Goal: Participate in discussion: Engage in conversation with other users on a specific topic

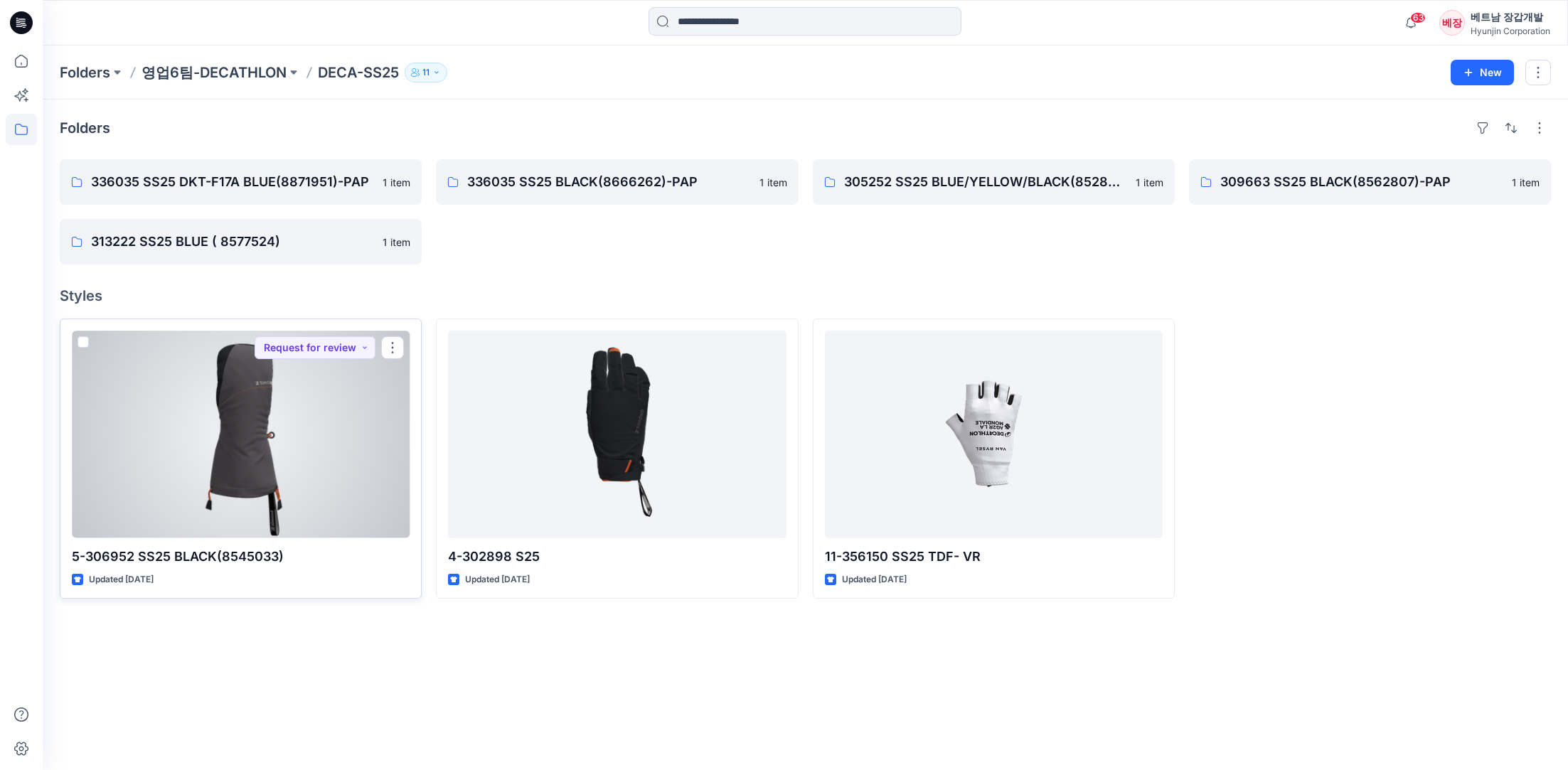
click at [246, 441] on div at bounding box center [240, 435] width 337 height 208
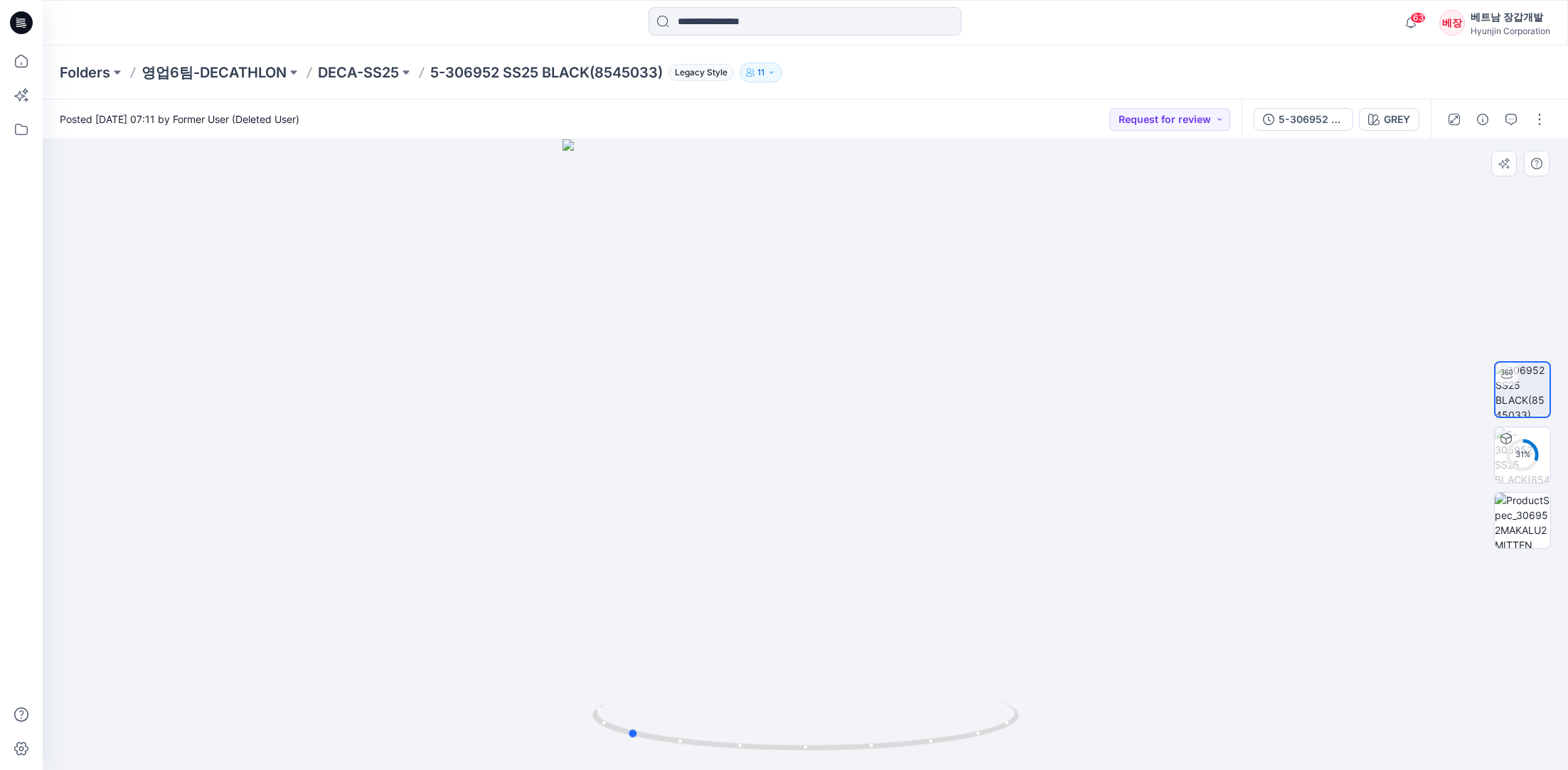
drag, startPoint x: 843, startPoint y: 446, endPoint x: 665, endPoint y: 453, distance: 178.1
click at [665, 453] on div at bounding box center [805, 454] width 1525 height 631
drag, startPoint x: 859, startPoint y: 447, endPoint x: 635, endPoint y: 460, distance: 224.4
click at [635, 460] on div at bounding box center [805, 454] width 1525 height 631
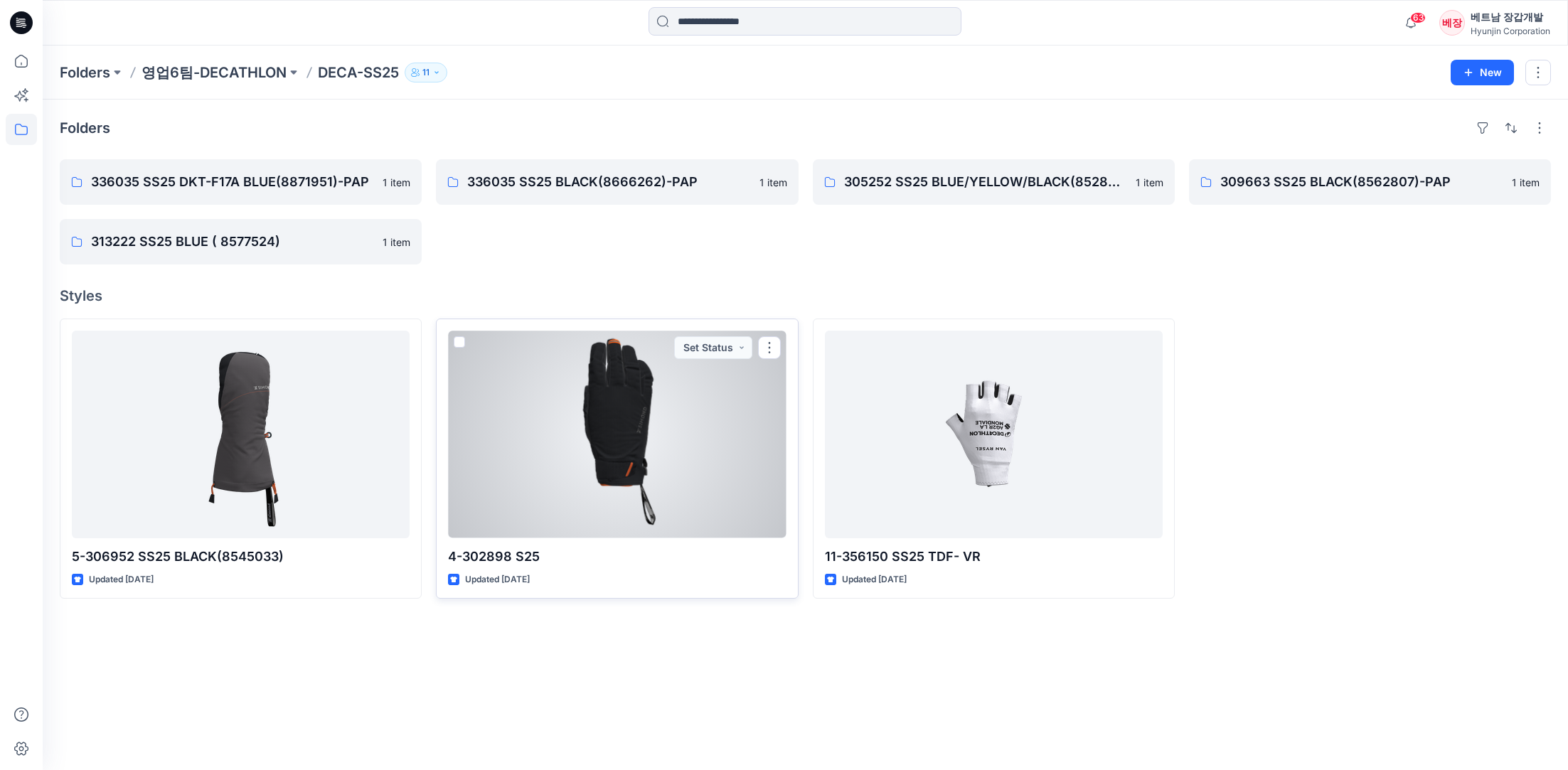
click at [615, 428] on div at bounding box center [616, 435] width 337 height 208
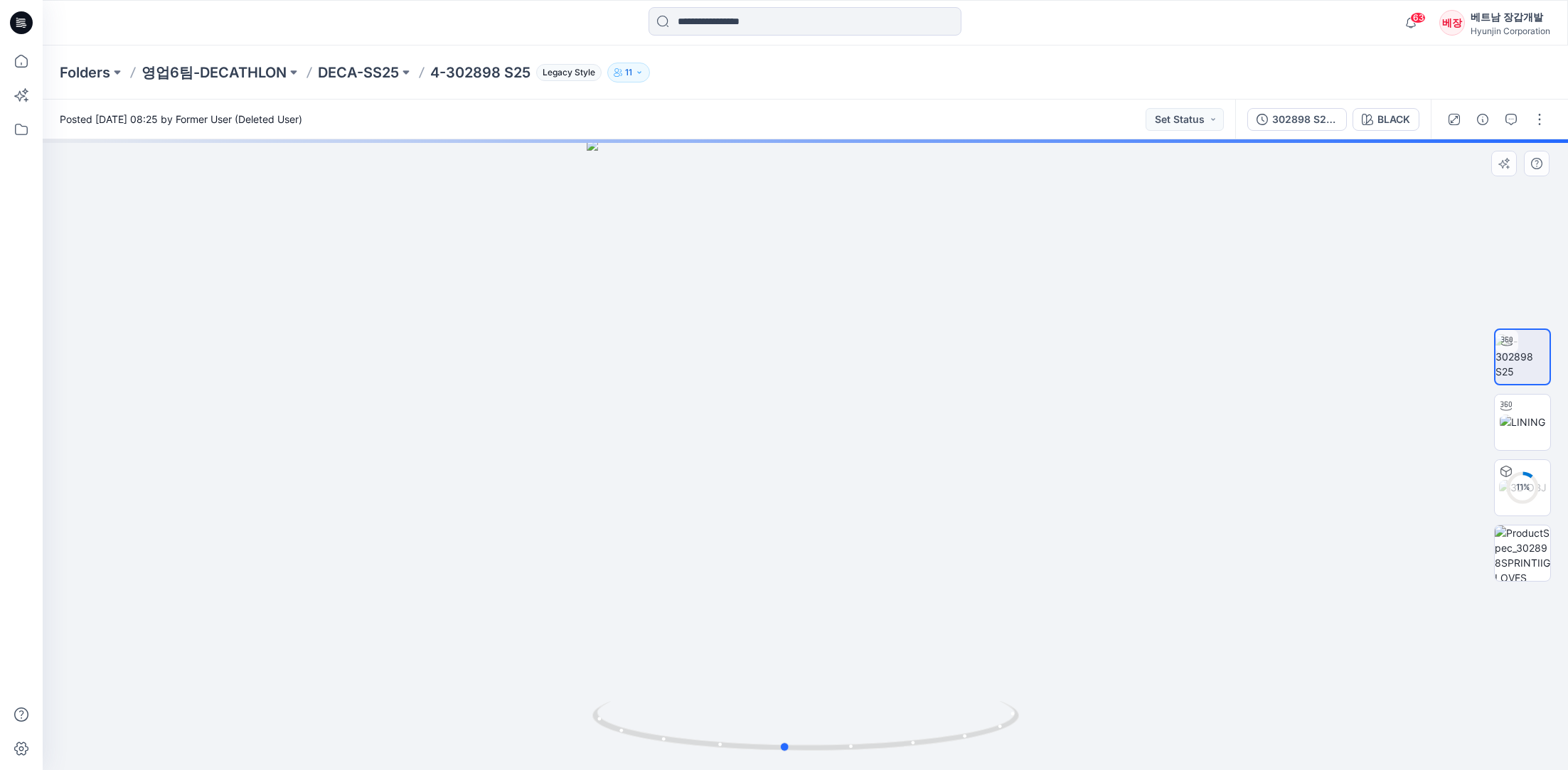
drag, startPoint x: 854, startPoint y: 408, endPoint x: 832, endPoint y: 411, distance: 22.2
click at [832, 411] on div at bounding box center [805, 454] width 1525 height 631
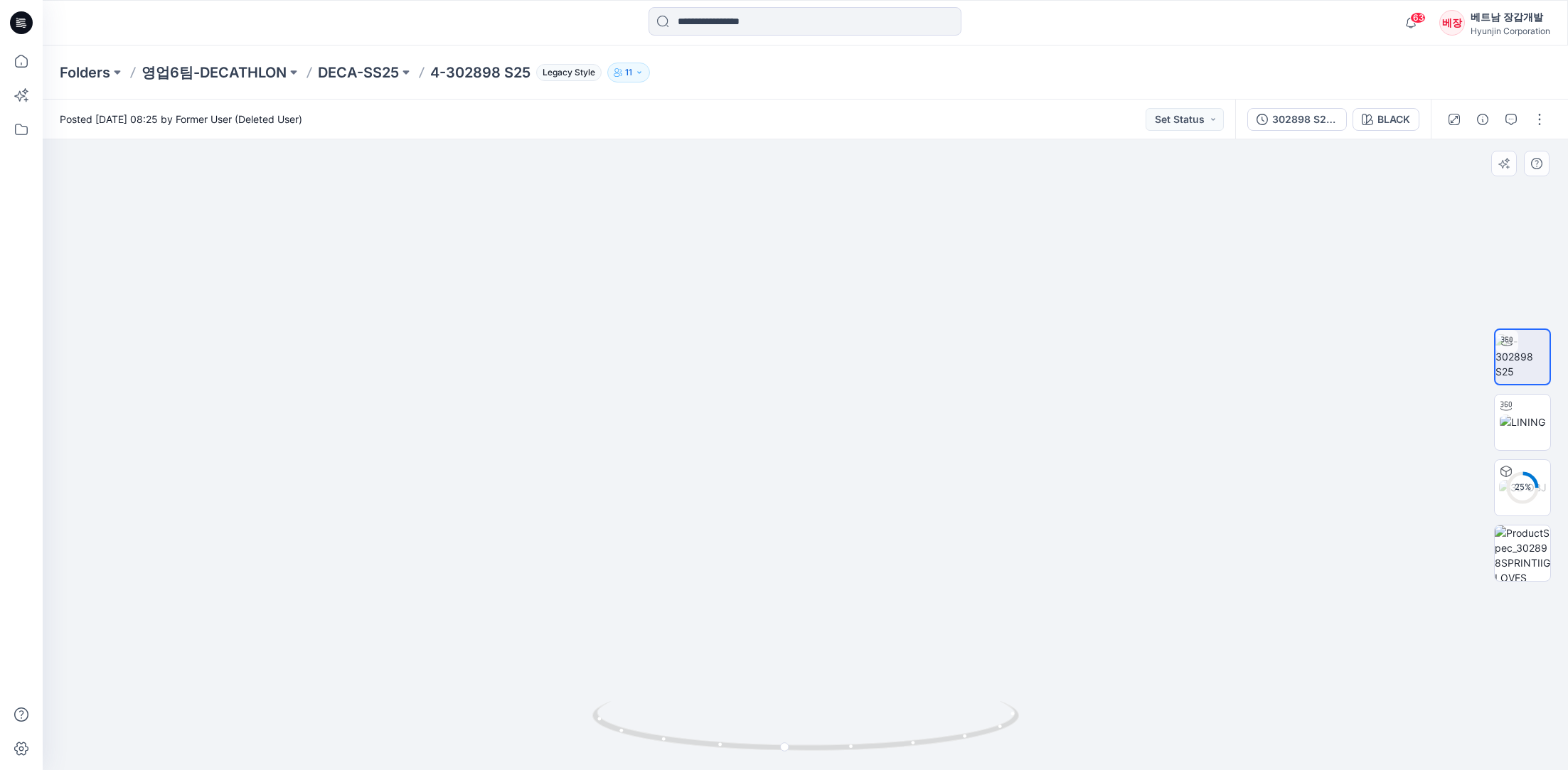
drag, startPoint x: 958, startPoint y: 466, endPoint x: 895, endPoint y: 562, distance: 114.8
click at [895, 562] on img at bounding box center [805, 314] width 960 height 913
drag, startPoint x: 920, startPoint y: 447, endPoint x: 868, endPoint y: 565, distance: 128.9
click at [868, 565] on img at bounding box center [805, 374] width 960 height 793
drag, startPoint x: 885, startPoint y: 411, endPoint x: 893, endPoint y: 329, distance: 82.4
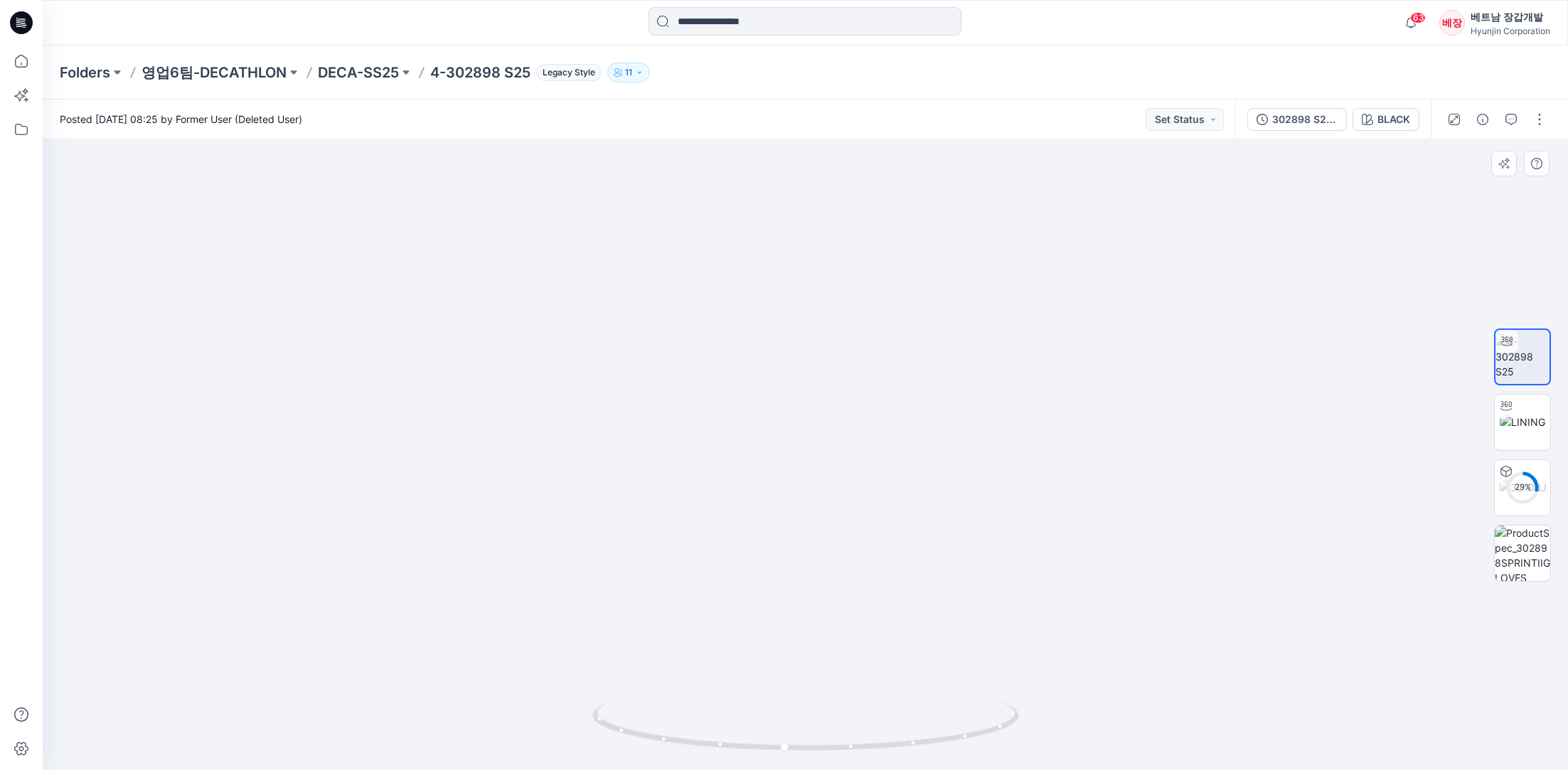
click at [893, 329] on img at bounding box center [805, 329] width 960 height 884
drag, startPoint x: 937, startPoint y: 553, endPoint x: 872, endPoint y: 634, distance: 103.9
click at [872, 634] on img at bounding box center [805, 369] width 960 height 803
click at [1505, 115] on icon "button" at bounding box center [1511, 119] width 11 height 11
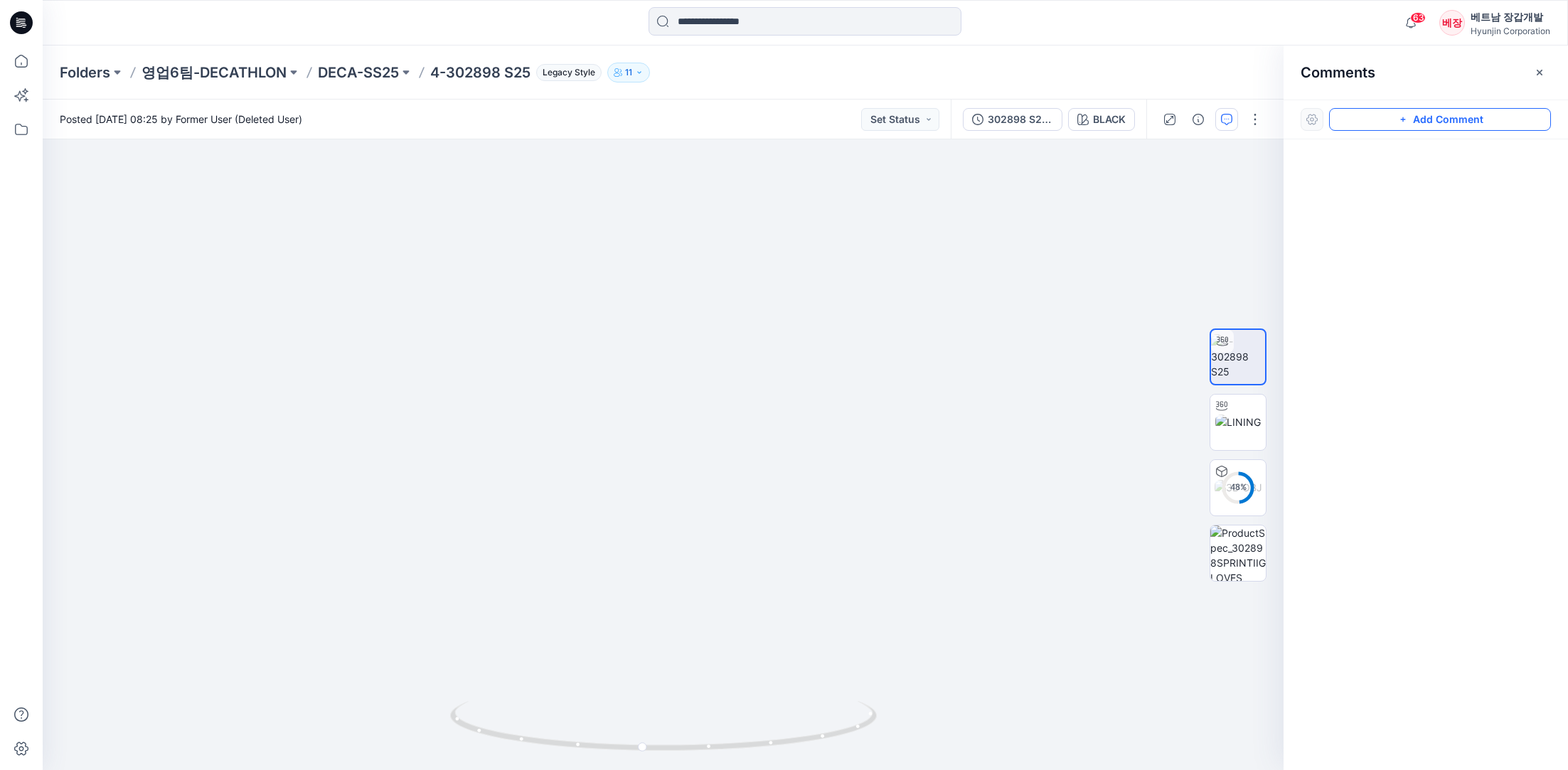
click at [1402, 119] on icon "button" at bounding box center [1403, 119] width 11 height 11
click at [834, 491] on div "1" at bounding box center [663, 454] width 1241 height 631
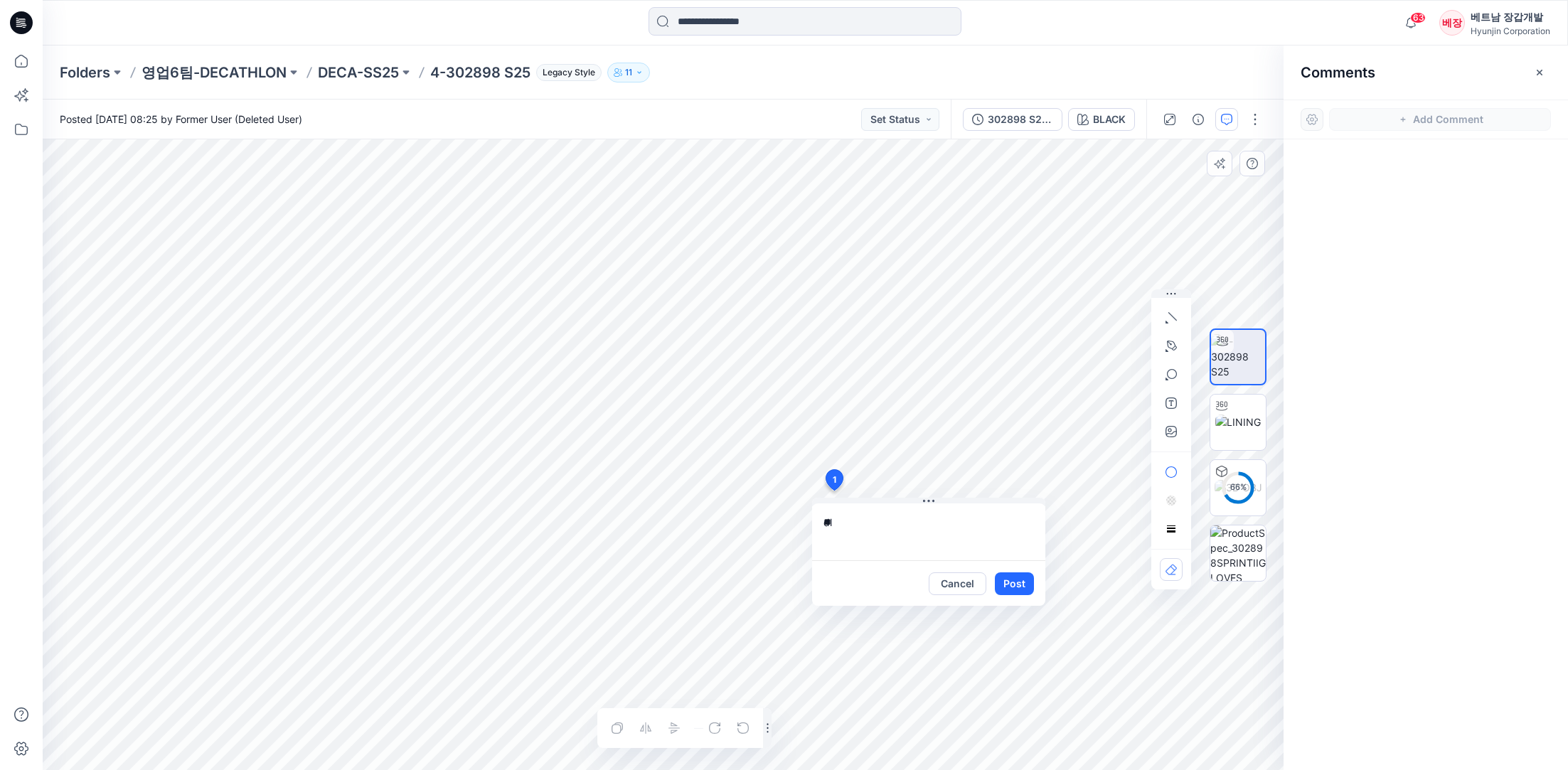
type textarea "*"
type textarea "**********"
click at [1018, 586] on button "Post" at bounding box center [1014, 584] width 39 height 23
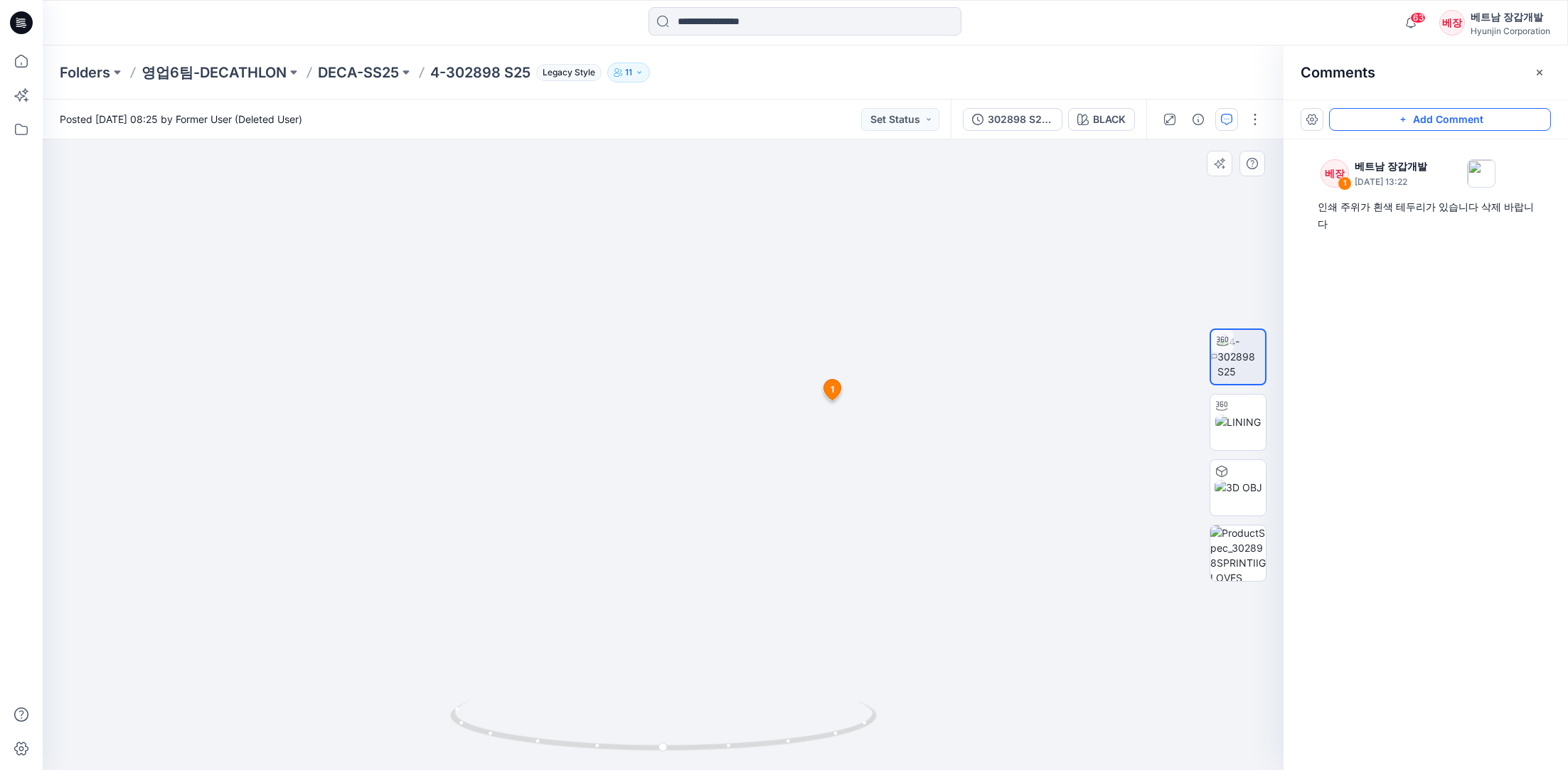
drag, startPoint x: 841, startPoint y: 478, endPoint x: 644, endPoint y: 602, distance: 232.8
click at [644, 602] on img at bounding box center [663, 327] width 949 height 888
drag, startPoint x: 664, startPoint y: 751, endPoint x: 701, endPoint y: 745, distance: 37.5
click at [721, 747] on circle at bounding box center [725, 746] width 9 height 9
drag, startPoint x: 718, startPoint y: 747, endPoint x: 817, endPoint y: 735, distance: 99.7
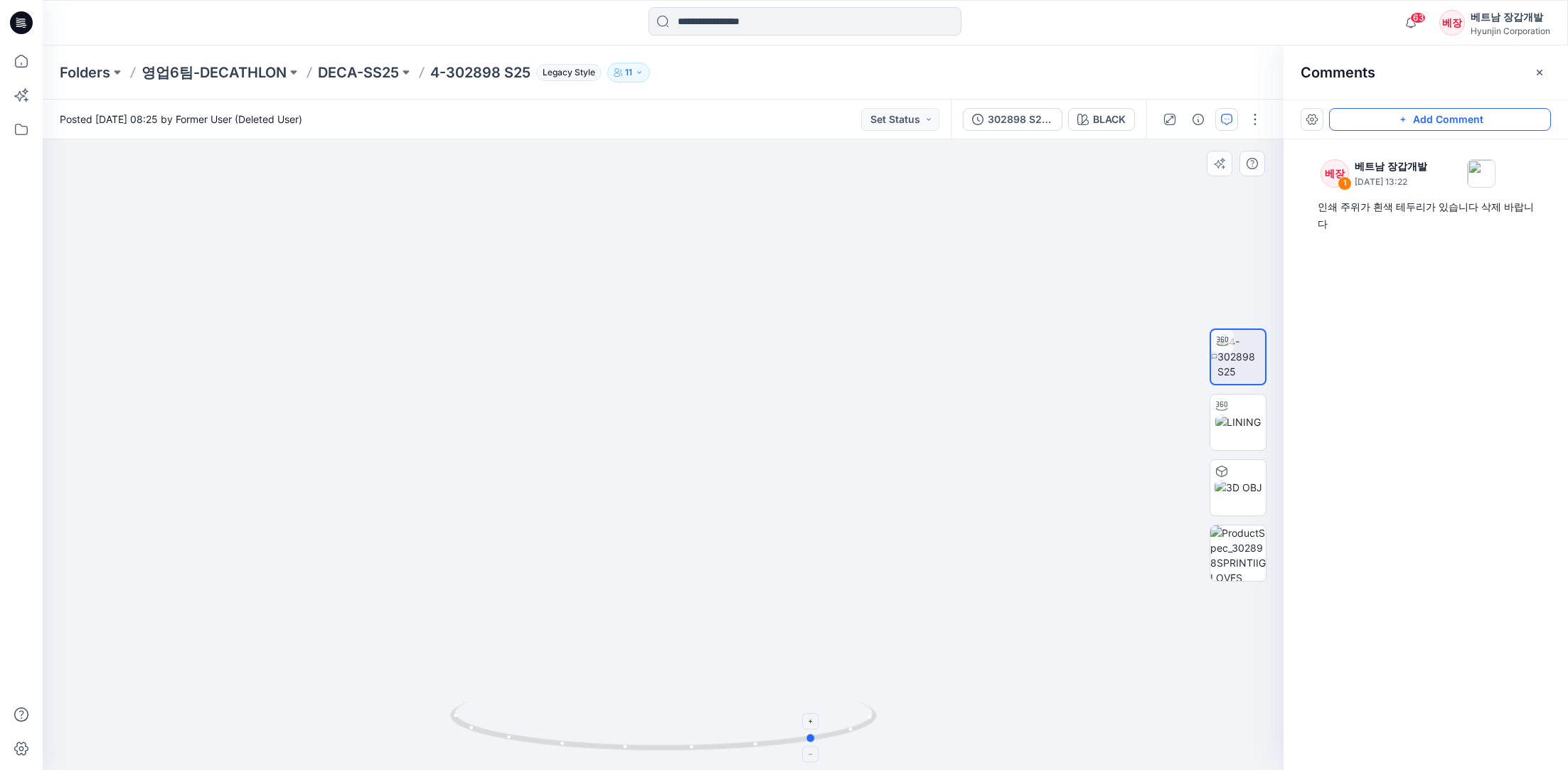
click at [817, 735] on icon at bounding box center [665, 728] width 430 height 53
drag, startPoint x: 763, startPoint y: 249, endPoint x: 776, endPoint y: 499, distance: 250.3
click at [776, 499] on img at bounding box center [663, 451] width 949 height 640
drag, startPoint x: 812, startPoint y: 743, endPoint x: 471, endPoint y: 709, distance: 342.7
click at [471, 709] on icon at bounding box center [665, 728] width 430 height 53
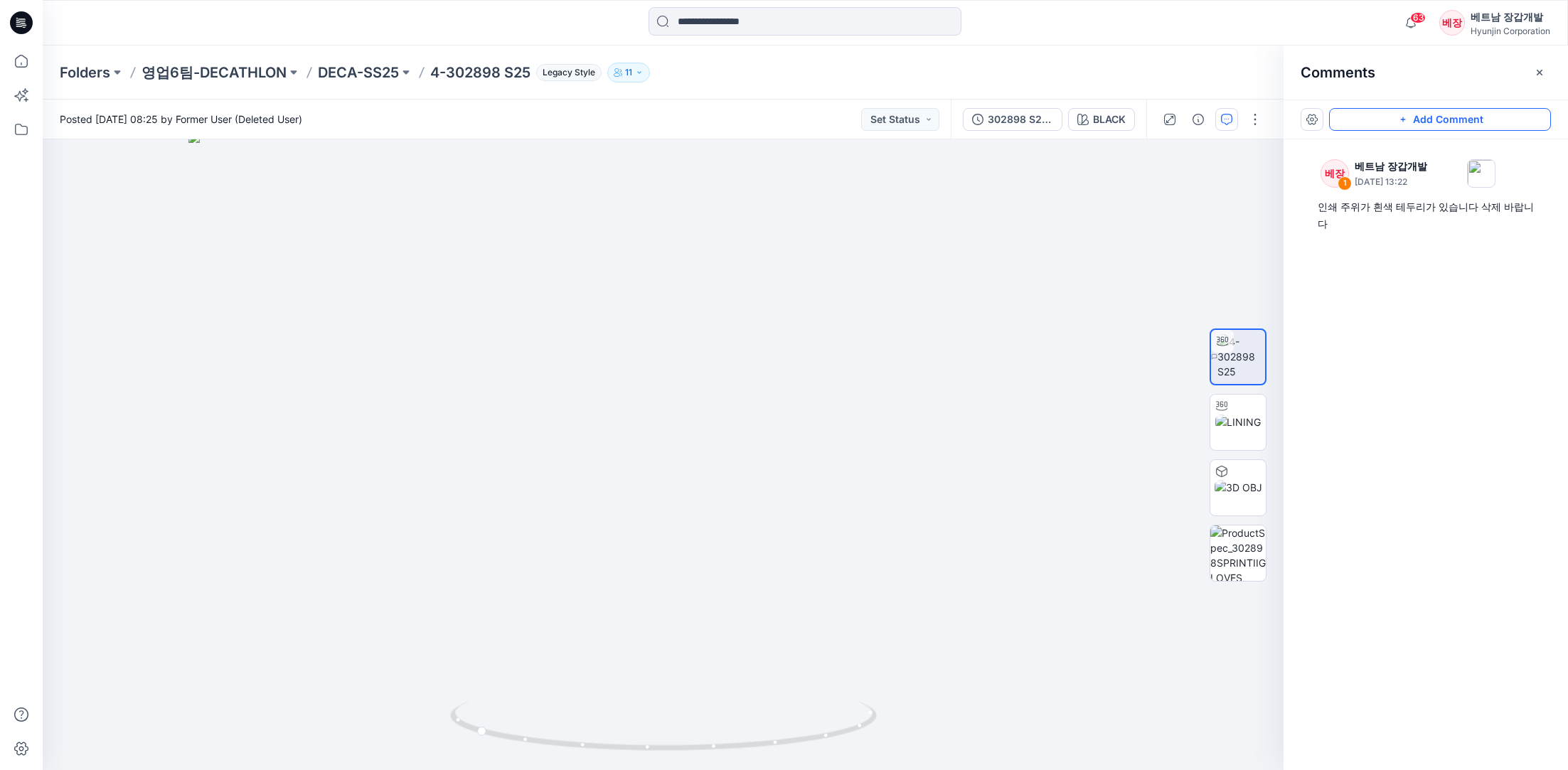
click at [1401, 118] on icon "button" at bounding box center [1403, 119] width 11 height 11
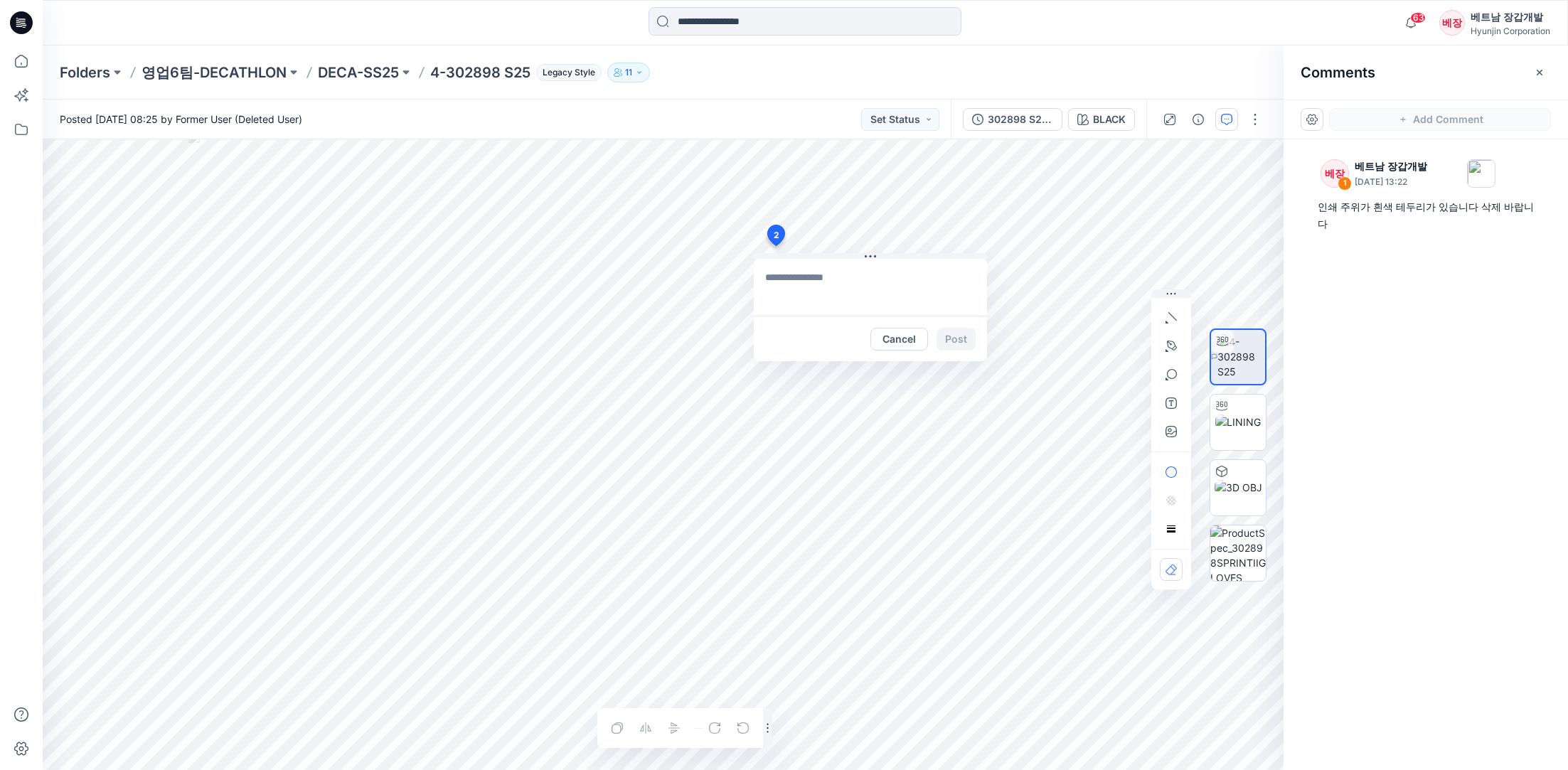
click at [776, 246] on div "2 Cancel Post Layer 1" at bounding box center [663, 454] width 1241 height 631
click at [802, 283] on textarea "**********" at bounding box center [871, 287] width 234 height 57
click at [892, 279] on textarea "**********" at bounding box center [871, 287] width 234 height 57
type textarea "**********"
click at [949, 338] on button "Post" at bounding box center [956, 339] width 39 height 23
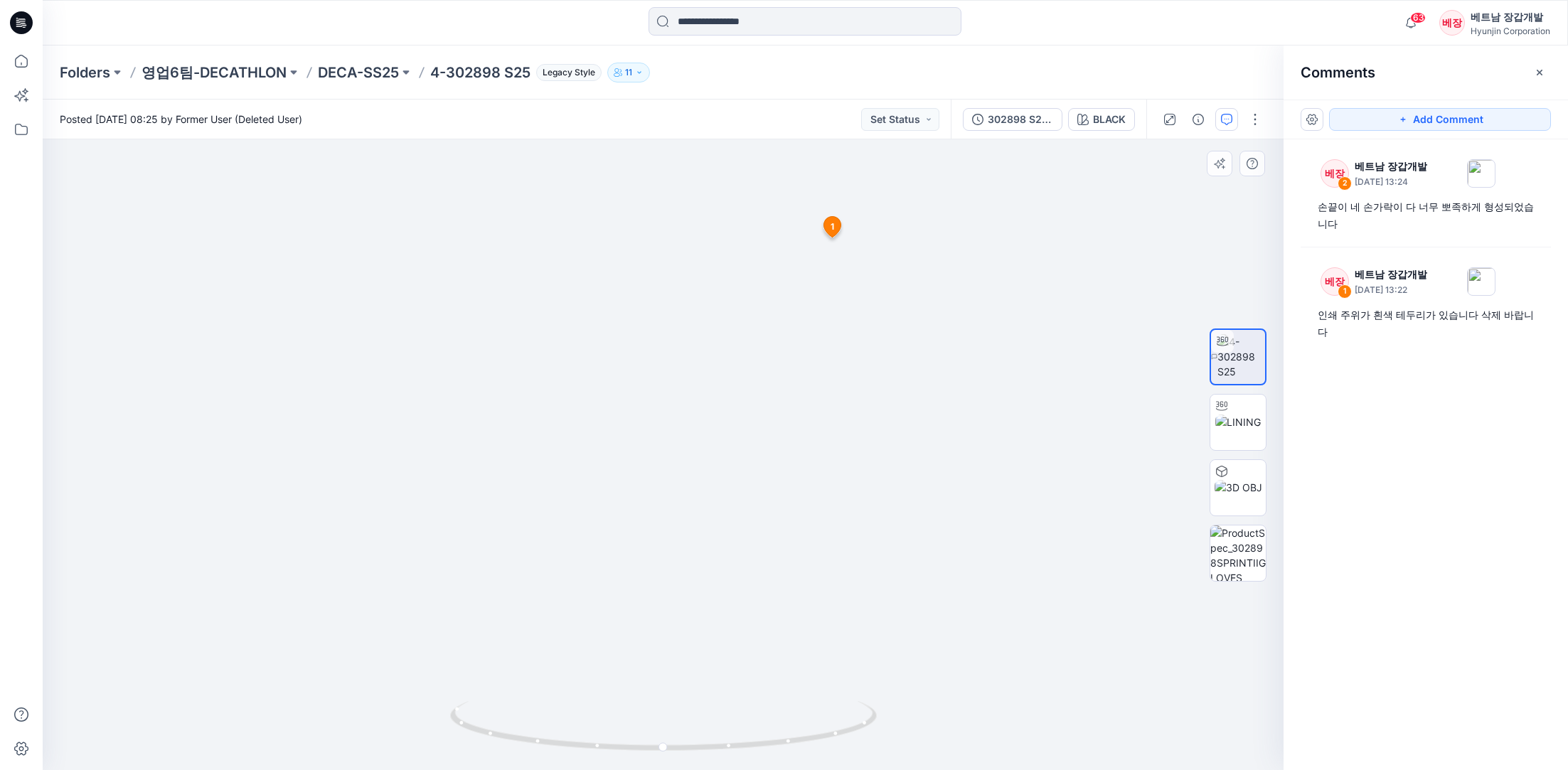
drag, startPoint x: 754, startPoint y: 558, endPoint x: 761, endPoint y: 509, distance: 49.5
click at [761, 509] on img at bounding box center [663, 246] width 949 height 1050
drag, startPoint x: 662, startPoint y: 748, endPoint x: 887, endPoint y: 729, distance: 225.8
click at [887, 729] on div at bounding box center [663, 454] width 1241 height 631
drag, startPoint x: 772, startPoint y: 418, endPoint x: 769, endPoint y: 688, distance: 270.0
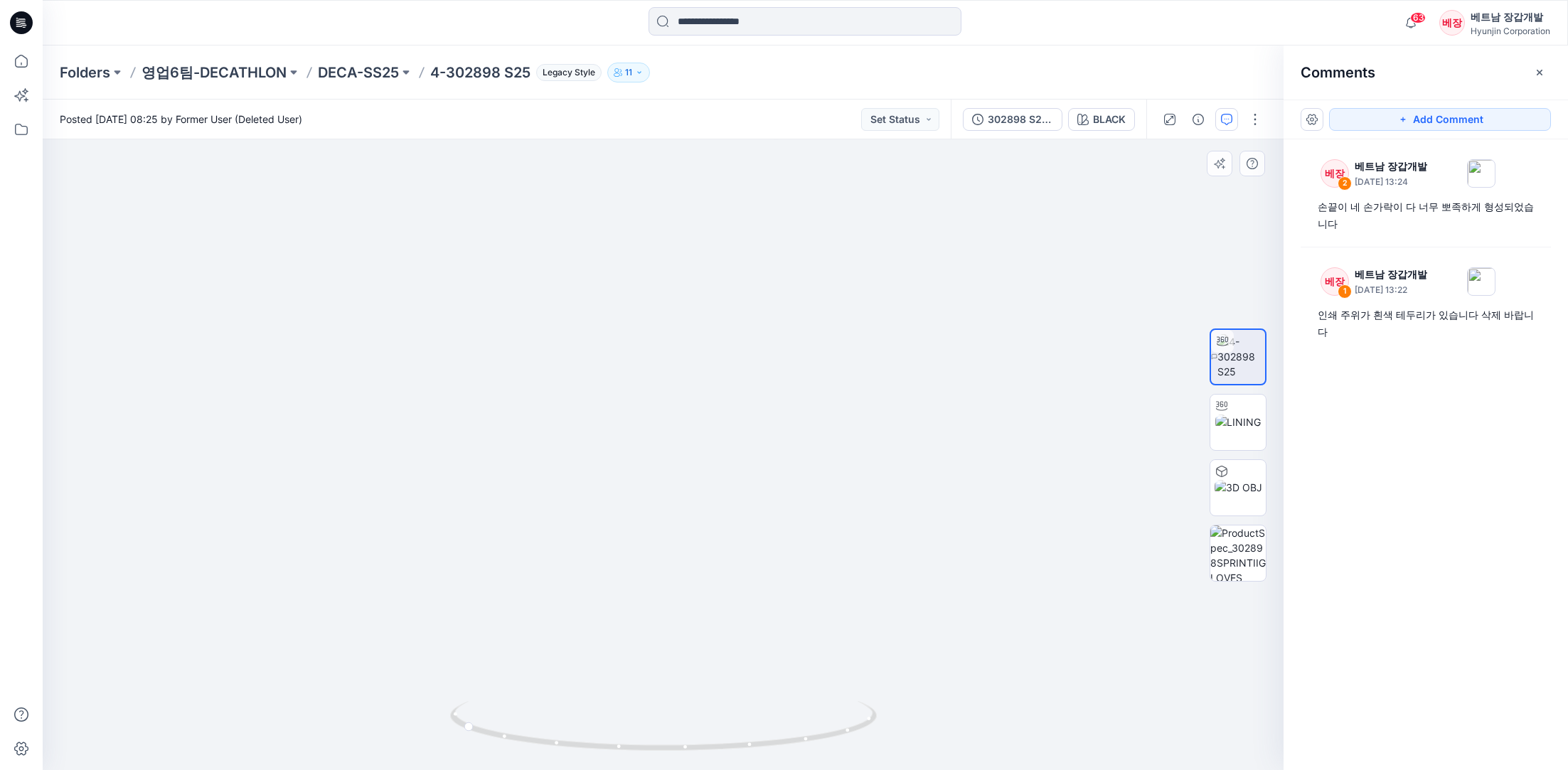
click at [769, 688] on img at bounding box center [663, 395] width 949 height 751
drag, startPoint x: 721, startPoint y: 496, endPoint x: 721, endPoint y: 595, distance: 99.0
click at [721, 595] on img at bounding box center [663, 445] width 949 height 652
drag, startPoint x: 869, startPoint y: 727, endPoint x: 628, endPoint y: 756, distance: 242.7
click at [628, 756] on div at bounding box center [664, 735] width 427 height 71
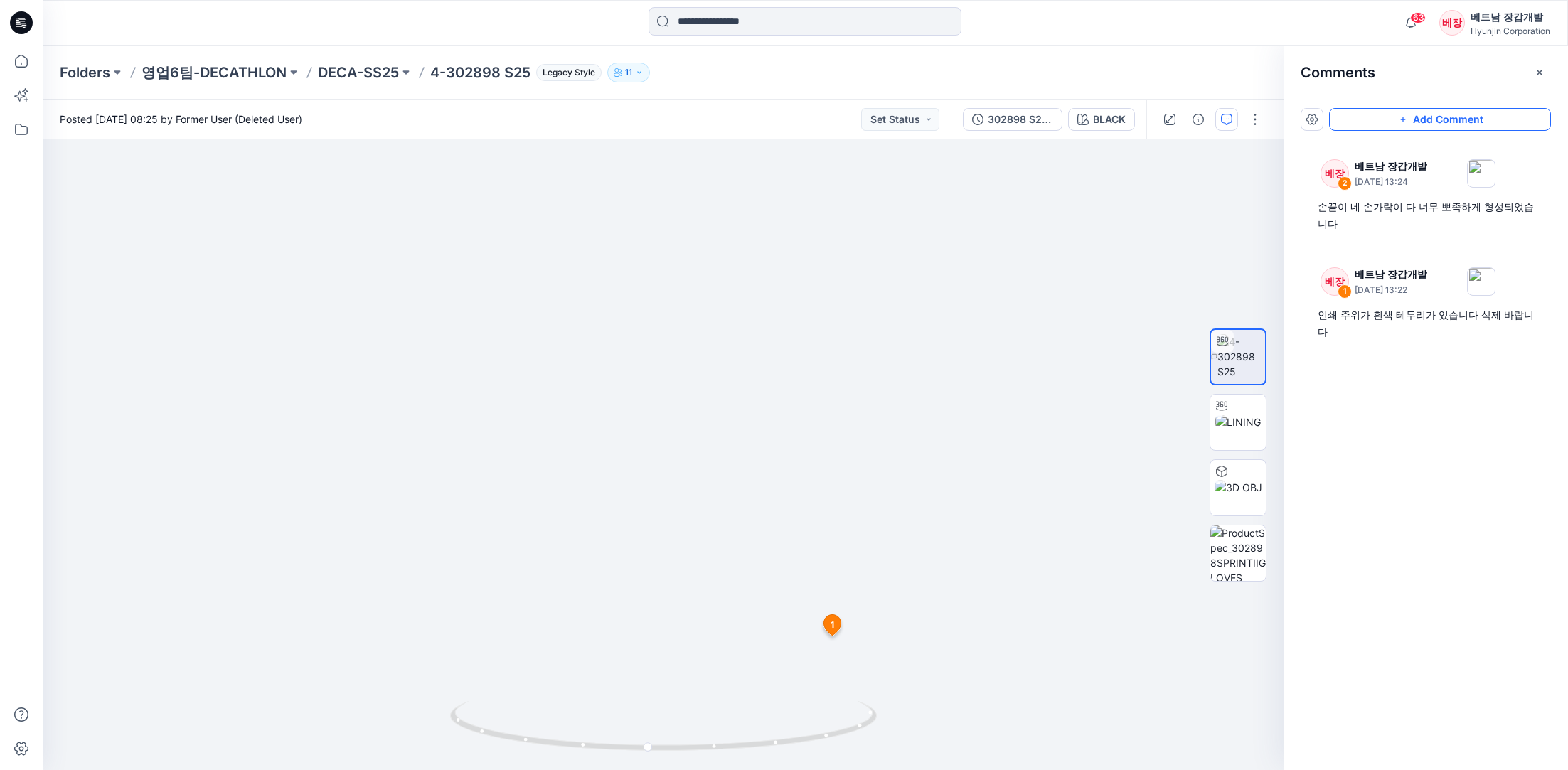
click at [1396, 121] on button "Add Comment" at bounding box center [1440, 119] width 222 height 23
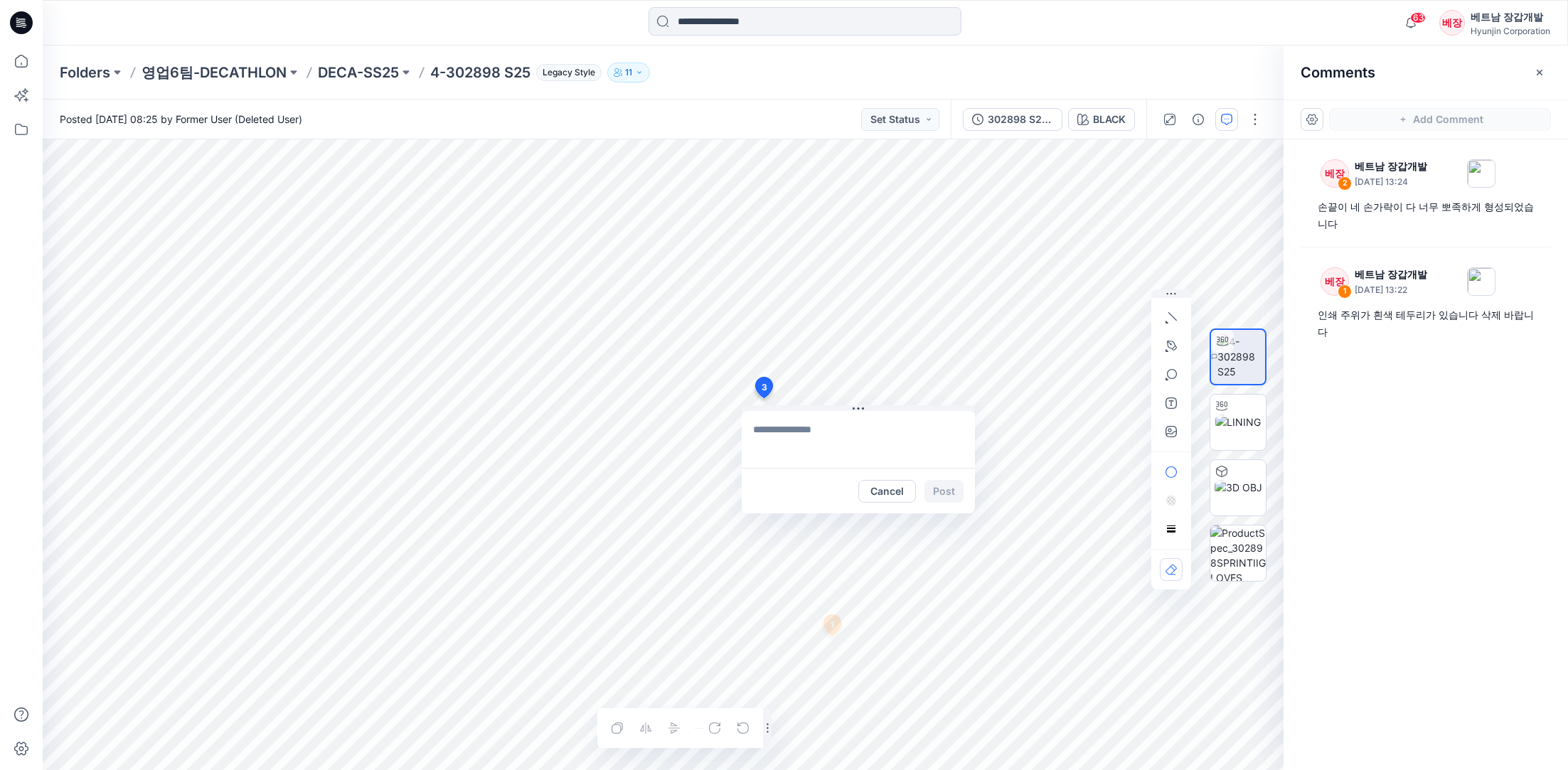
click at [763, 398] on div "3 Cancel Post 1 베장 베트남 장갑개발 [DATE] 13:22 인쇄 주위가 흰색 테두리가 있습니다 삭제 바랍니다 Reply Laye…" at bounding box center [663, 454] width 1241 height 631
type textarea "*********"
click at [945, 488] on button "Post" at bounding box center [944, 491] width 39 height 23
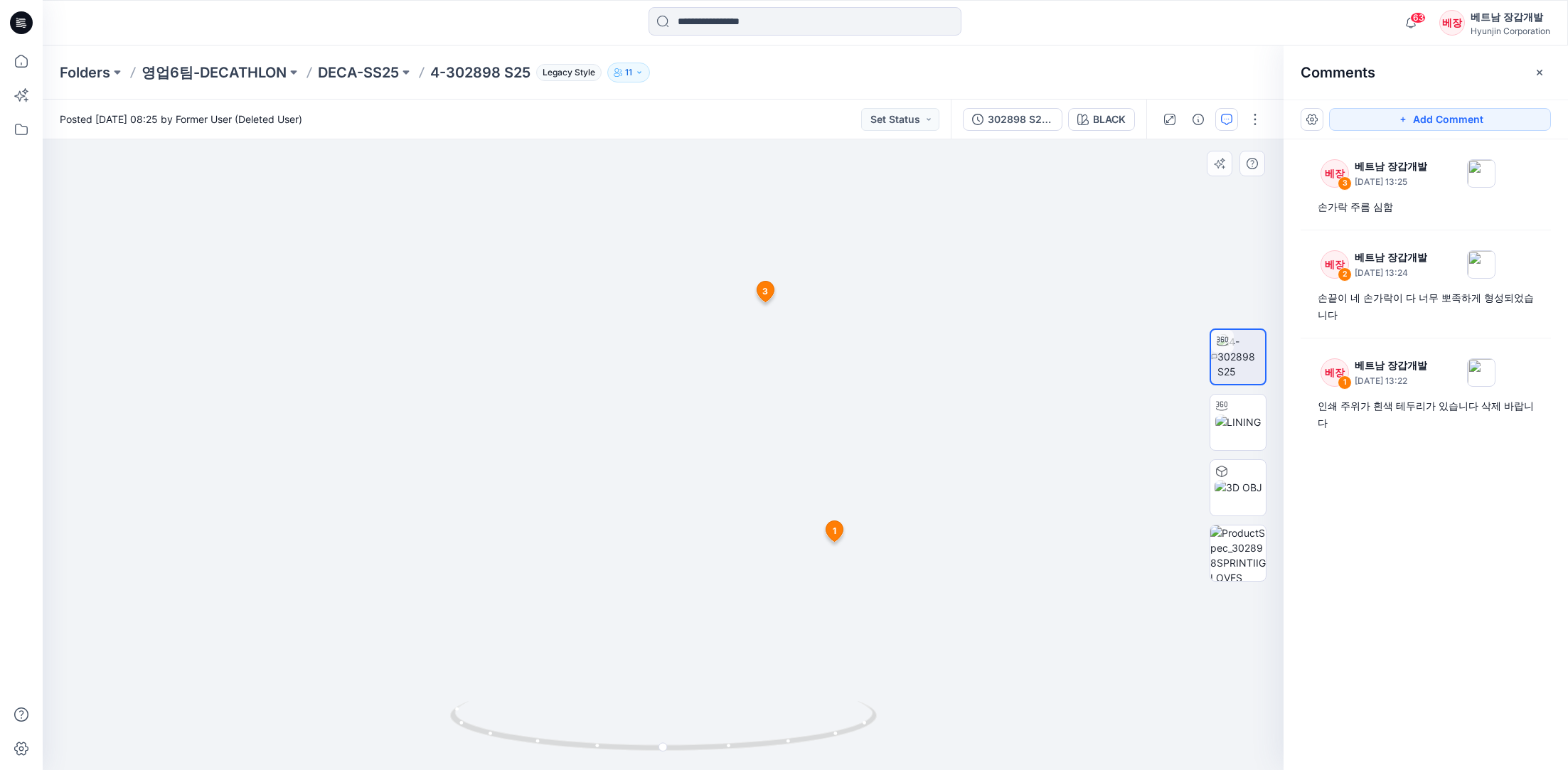
drag, startPoint x: 665, startPoint y: 308, endPoint x: 798, endPoint y: 565, distance: 289.4
click at [798, 565] on img at bounding box center [664, 395] width 960 height 751
drag, startPoint x: 848, startPoint y: 602, endPoint x: 620, endPoint y: 550, distance: 233.9
click at [620, 550] on img at bounding box center [664, 368] width 960 height 805
drag, startPoint x: 668, startPoint y: 752, endPoint x: 975, endPoint y: 737, distance: 307.4
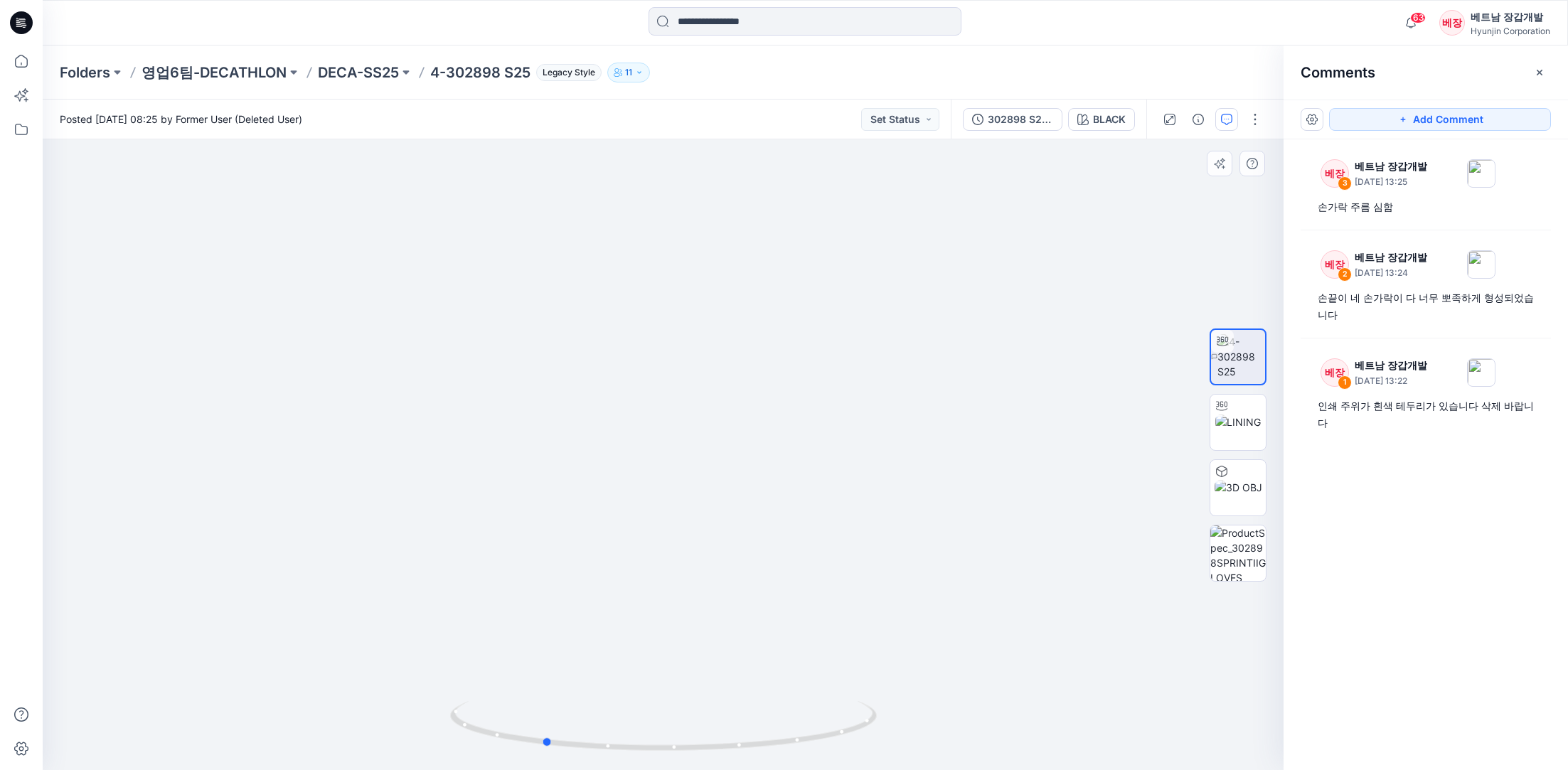
click at [975, 737] on div at bounding box center [663, 454] width 1241 height 631
click at [1412, 118] on button "Add Comment" at bounding box center [1440, 119] width 222 height 23
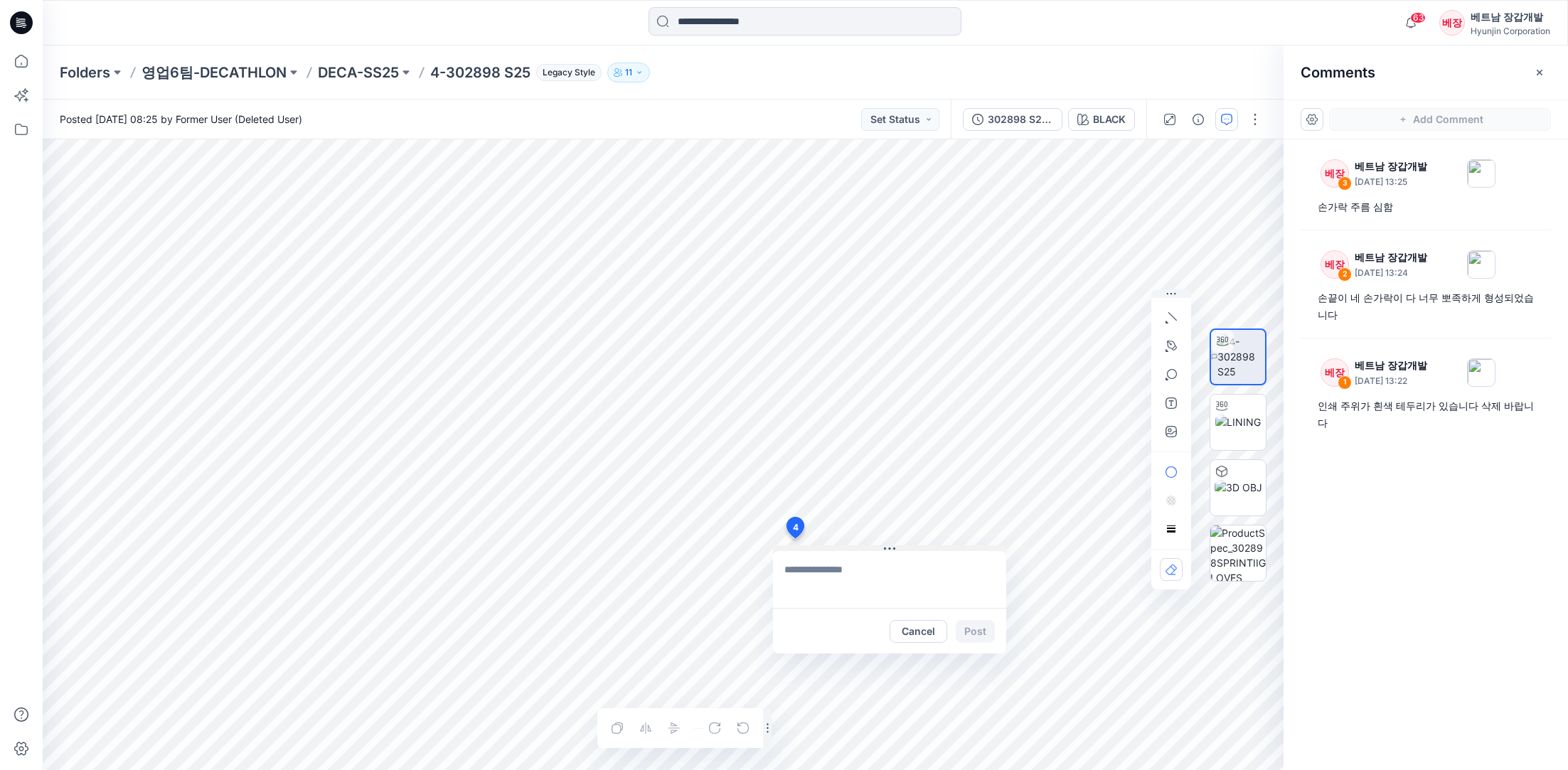
click at [795, 538] on div "4 Cancel Post Layer 1" at bounding box center [663, 454] width 1241 height 631
type textarea "*********"
click at [975, 634] on button "Post" at bounding box center [975, 631] width 39 height 23
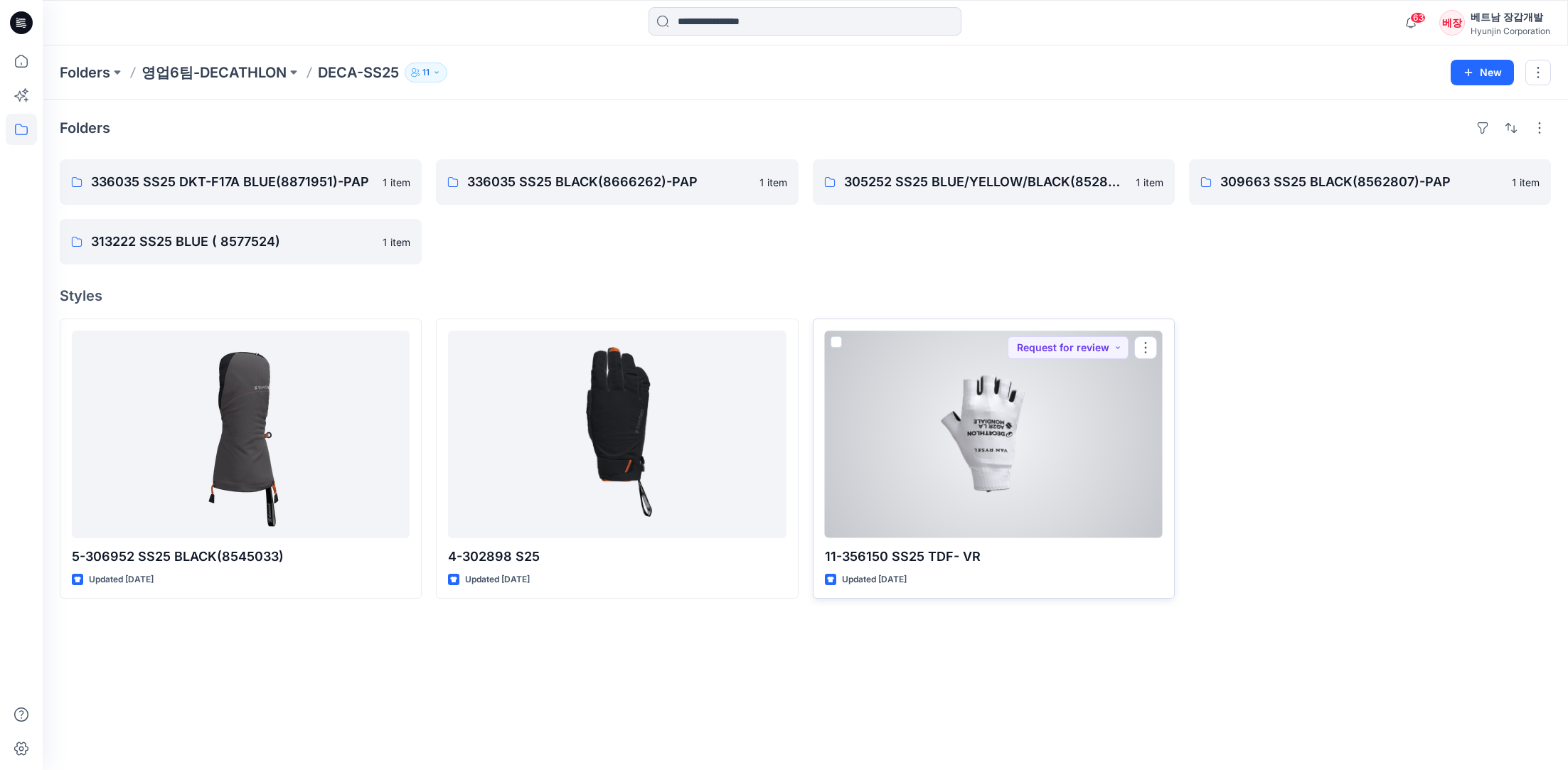
click at [976, 445] on div at bounding box center [993, 435] width 337 height 208
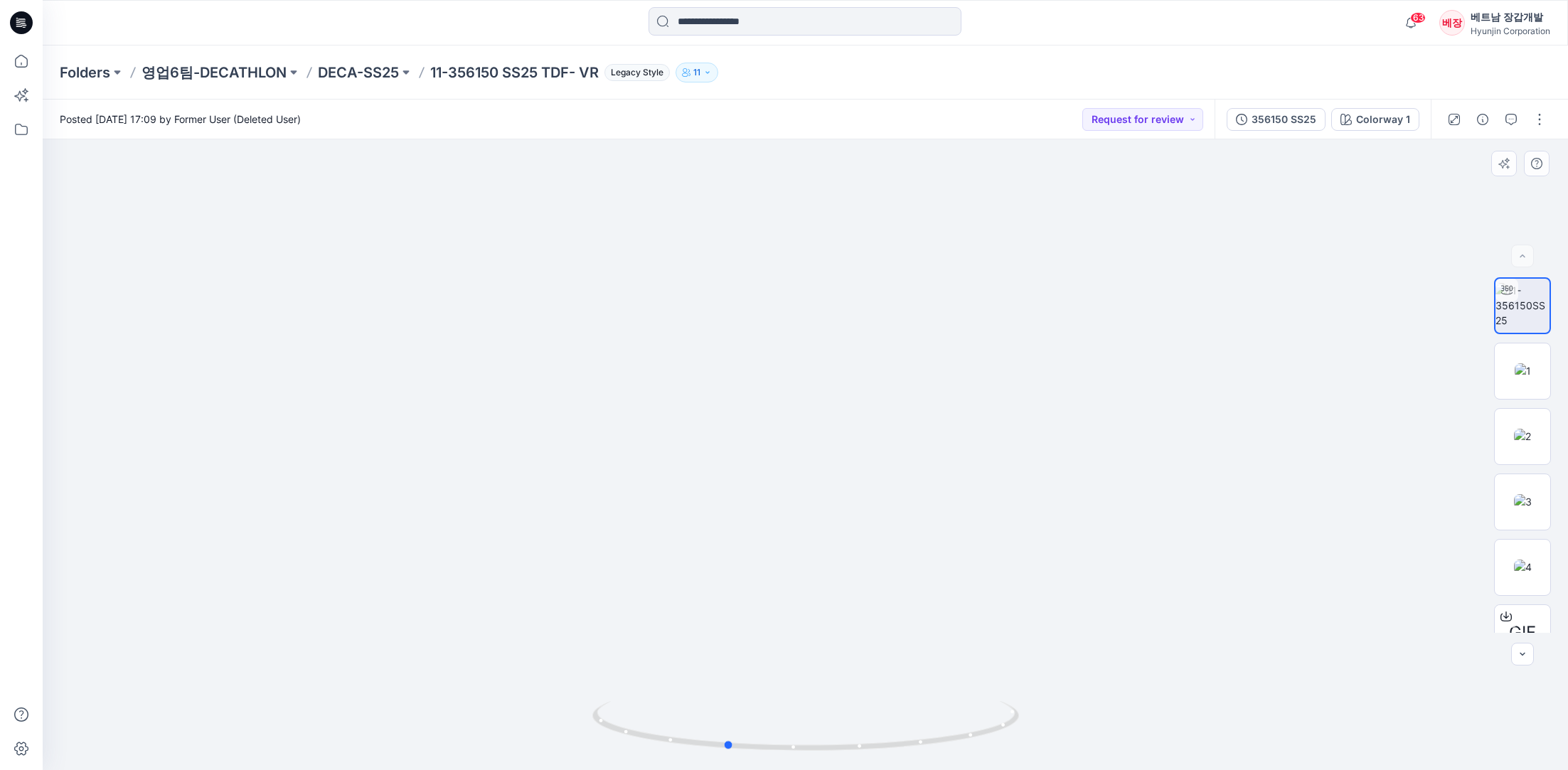
drag, startPoint x: 880, startPoint y: 755, endPoint x: 1179, endPoint y: 730, distance: 300.0
click at [1179, 730] on div at bounding box center [805, 454] width 1525 height 631
drag, startPoint x: 733, startPoint y: 512, endPoint x: 966, endPoint y: 514, distance: 233.0
click at [966, 514] on img at bounding box center [805, 267] width 858 height 1008
drag, startPoint x: 763, startPoint y: 751, endPoint x: 792, endPoint y: 755, distance: 29.3
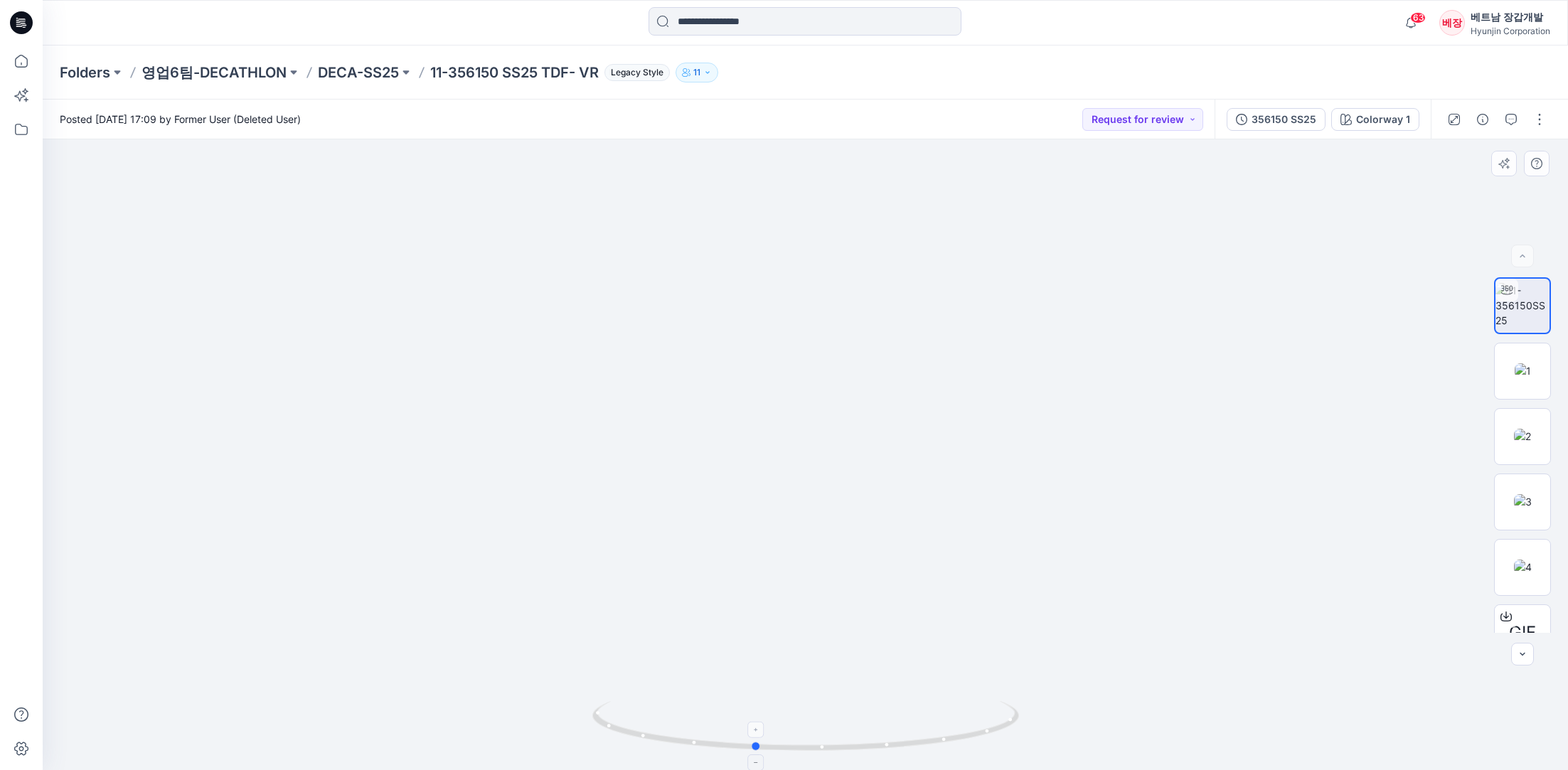
click at [792, 755] on icon at bounding box center [808, 728] width 430 height 53
click at [1510, 118] on icon "button" at bounding box center [1511, 119] width 11 height 11
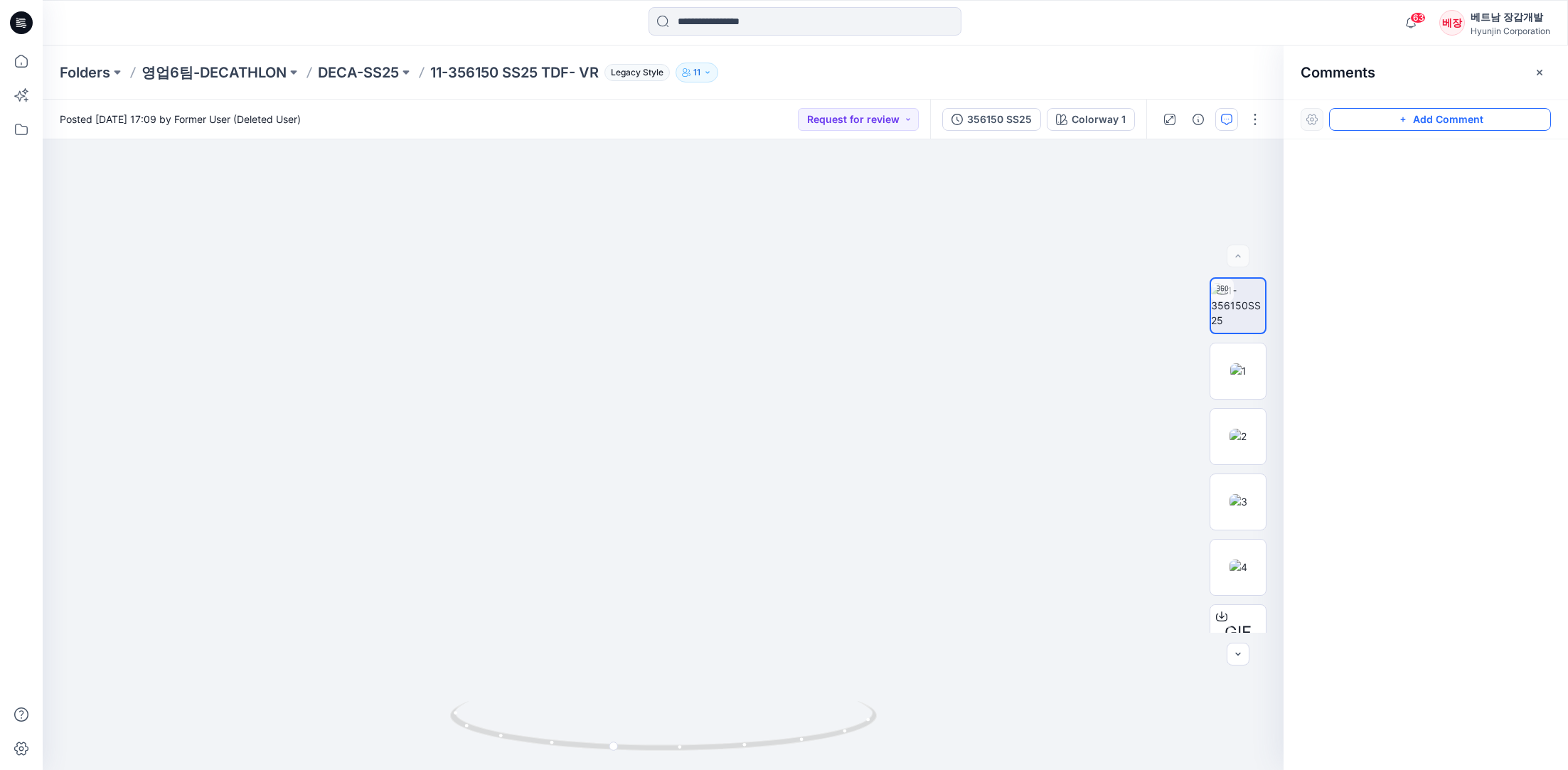
click at [1438, 115] on button "Add Comment" at bounding box center [1440, 119] width 222 height 23
click at [737, 403] on div "1" at bounding box center [663, 454] width 1241 height 631
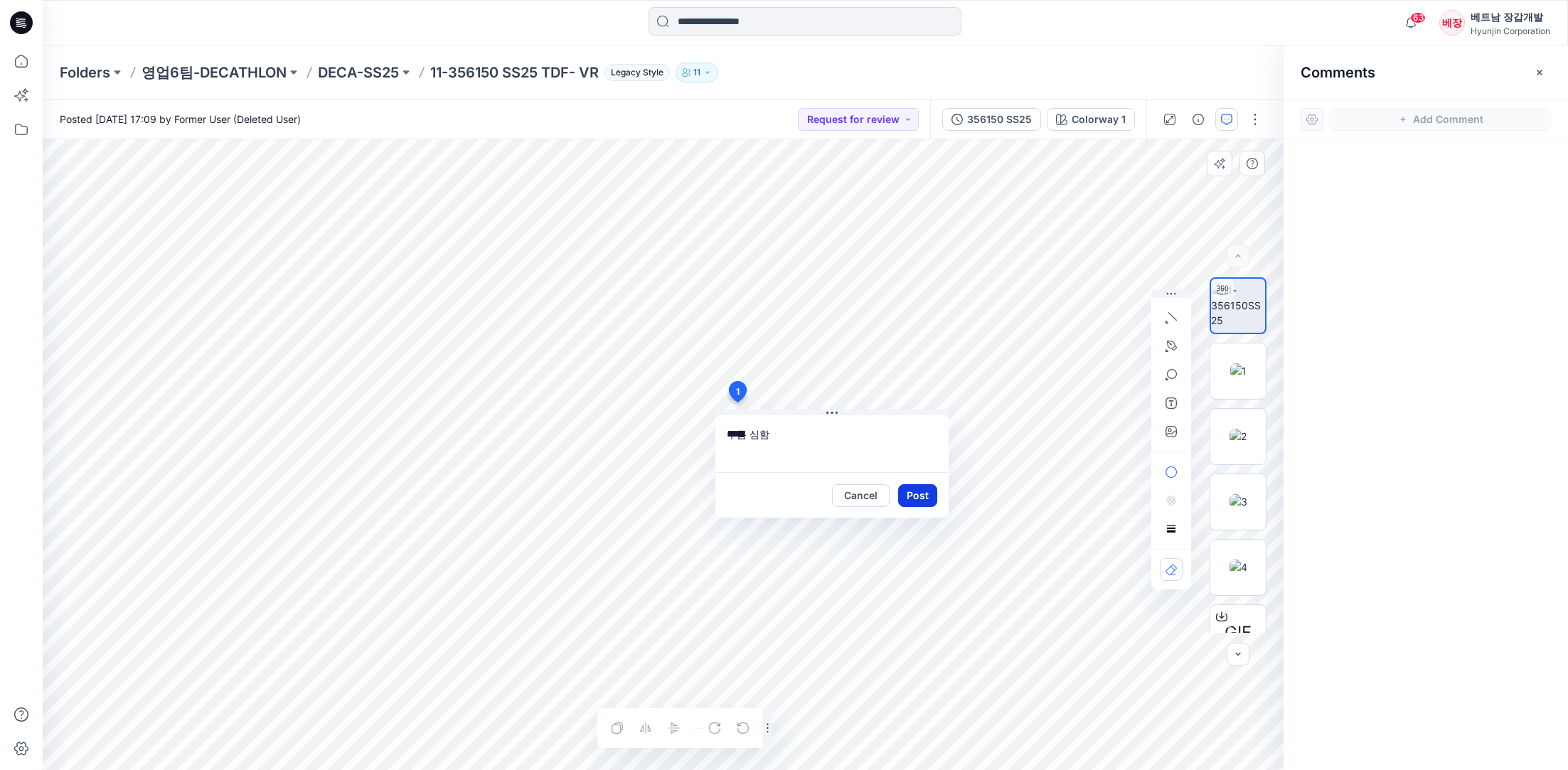
type textarea "*****"
click at [920, 498] on button "Post" at bounding box center [917, 495] width 39 height 23
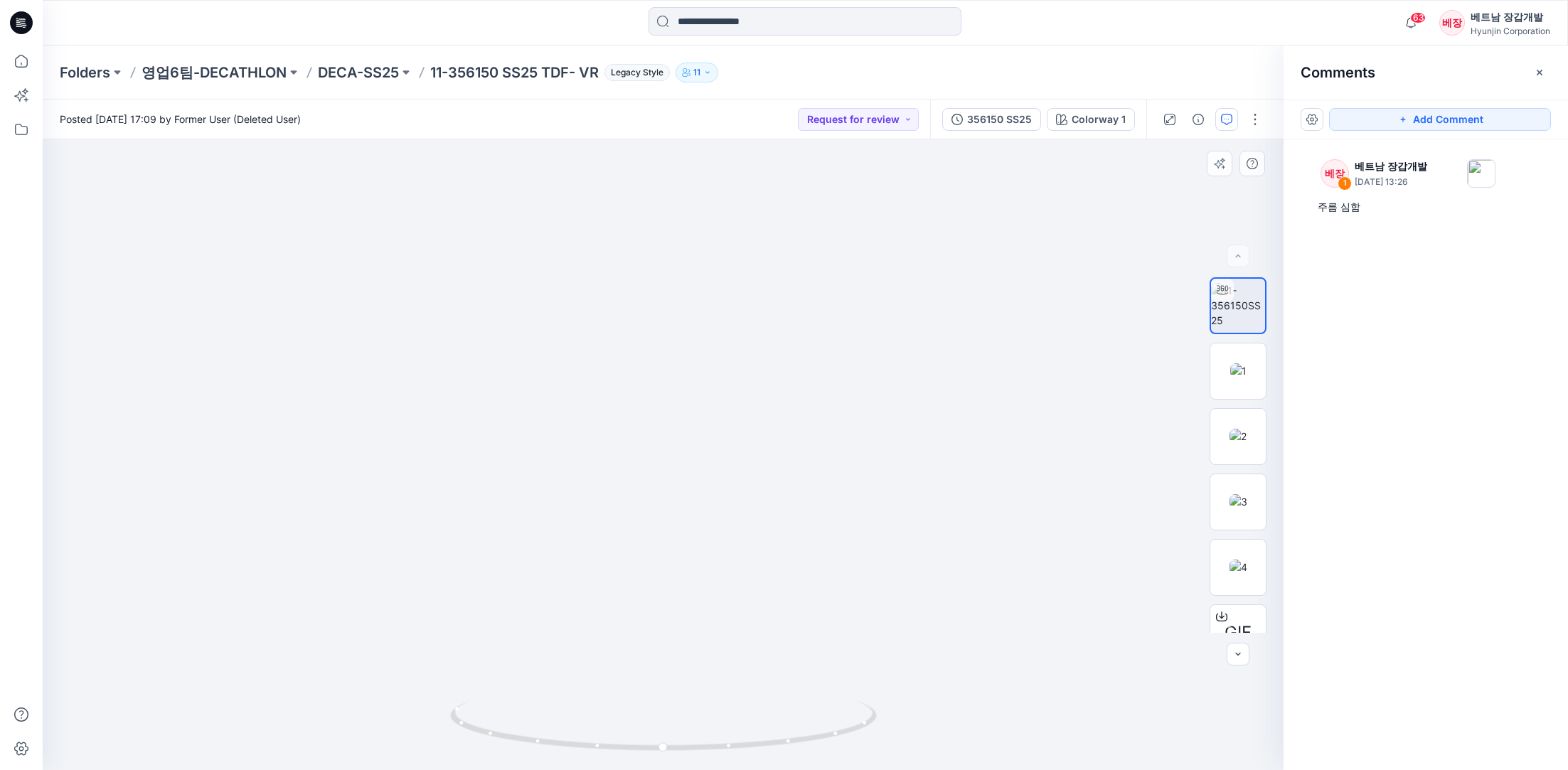
drag, startPoint x: 549, startPoint y: 457, endPoint x: 690, endPoint y: 478, distance: 142.6
click at [690, 478] on img at bounding box center [663, 276] width 858 height 988
drag, startPoint x: 587, startPoint y: 747, endPoint x: 1061, endPoint y: 691, distance: 477.3
click at [1061, 691] on div at bounding box center [663, 454] width 1241 height 631
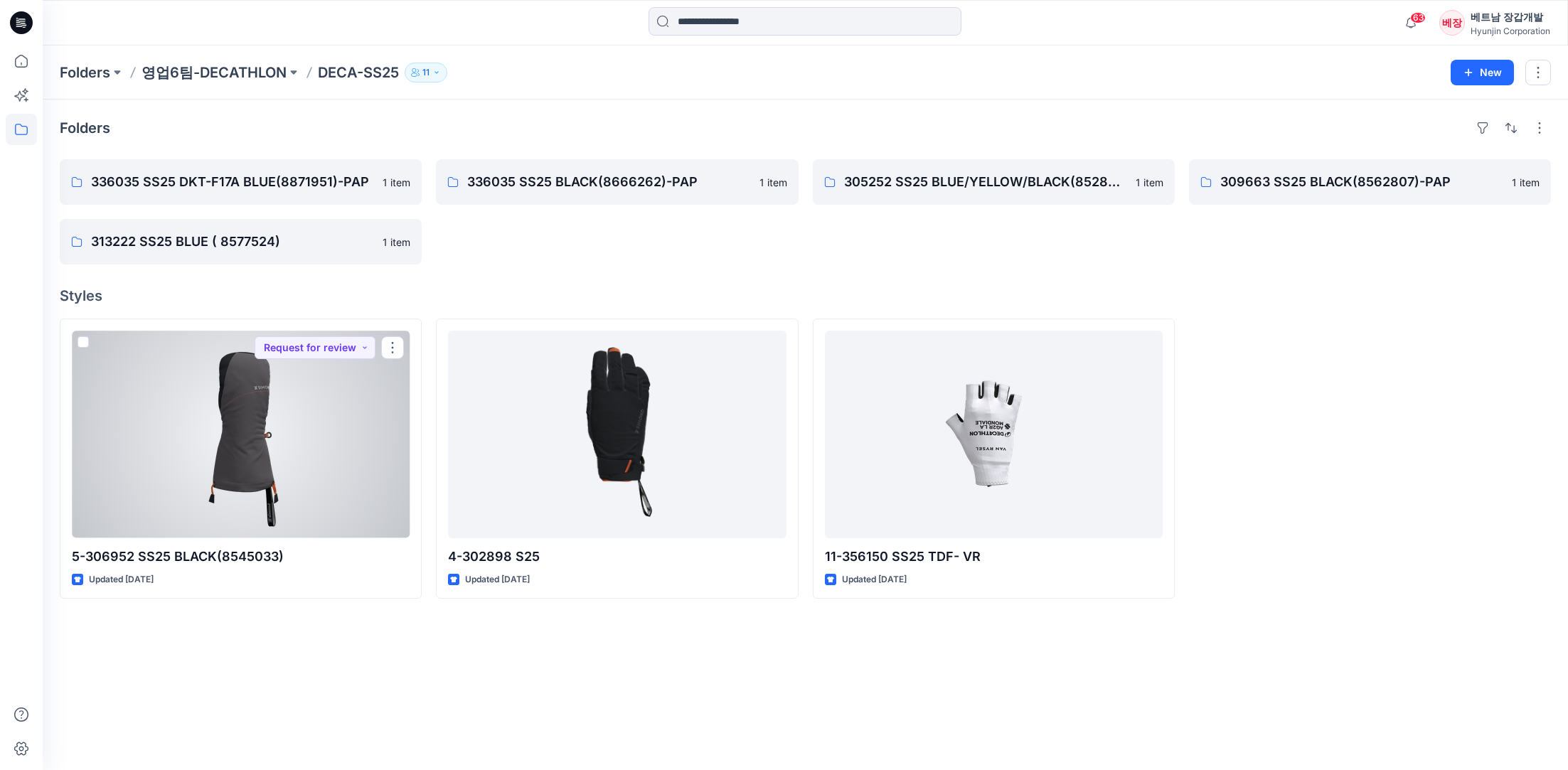
click at [222, 400] on div at bounding box center [240, 435] width 337 height 208
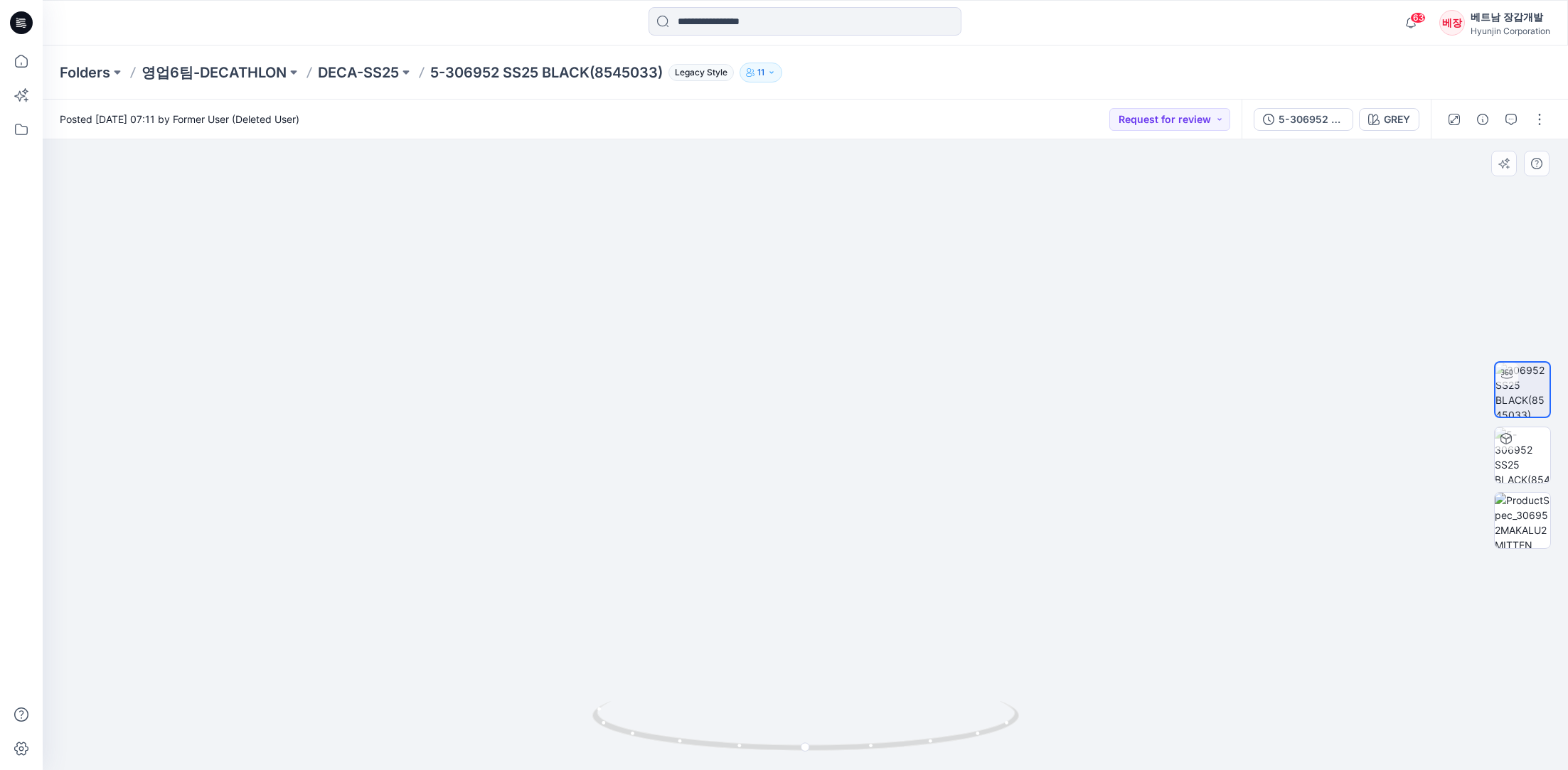
drag, startPoint x: 842, startPoint y: 446, endPoint x: 841, endPoint y: 553, distance: 107.0
click at [841, 553] on img at bounding box center [805, 419] width 1067 height 703
drag, startPoint x: 805, startPoint y: 754, endPoint x: 858, endPoint y: 758, distance: 53.2
click at [858, 755] on icon at bounding box center [808, 728] width 430 height 53
drag, startPoint x: 859, startPoint y: 749, endPoint x: 902, endPoint y: 748, distance: 43.0
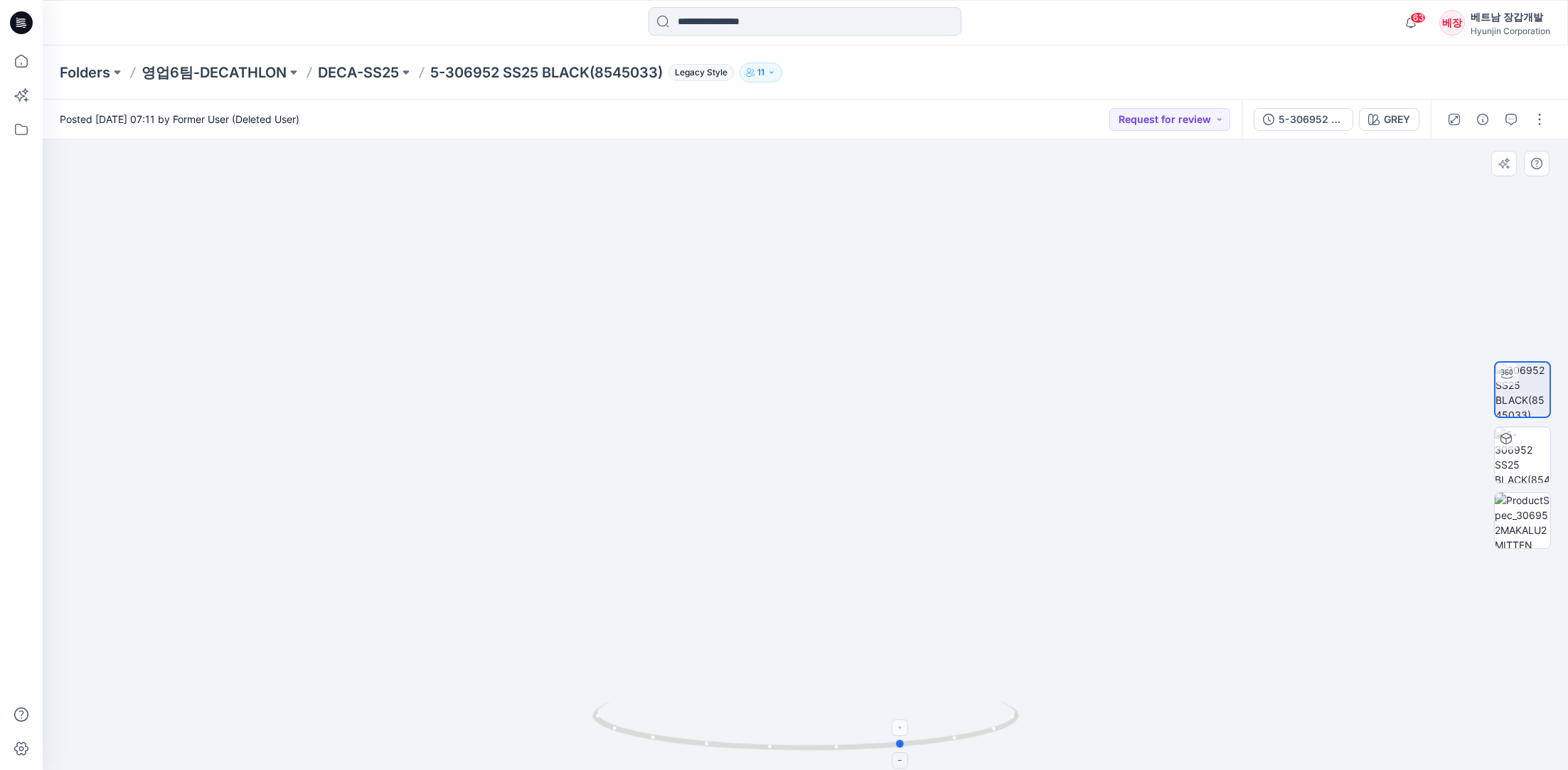
click at [902, 748] on icon at bounding box center [808, 728] width 430 height 53
drag, startPoint x: 812, startPoint y: 756, endPoint x: 749, endPoint y: 742, distance: 64.5
click at [749, 742] on div at bounding box center [806, 735] width 427 height 71
drag, startPoint x: 844, startPoint y: 677, endPoint x: 867, endPoint y: 414, distance: 264.0
click at [867, 414] on img at bounding box center [805, 308] width 734 height 925
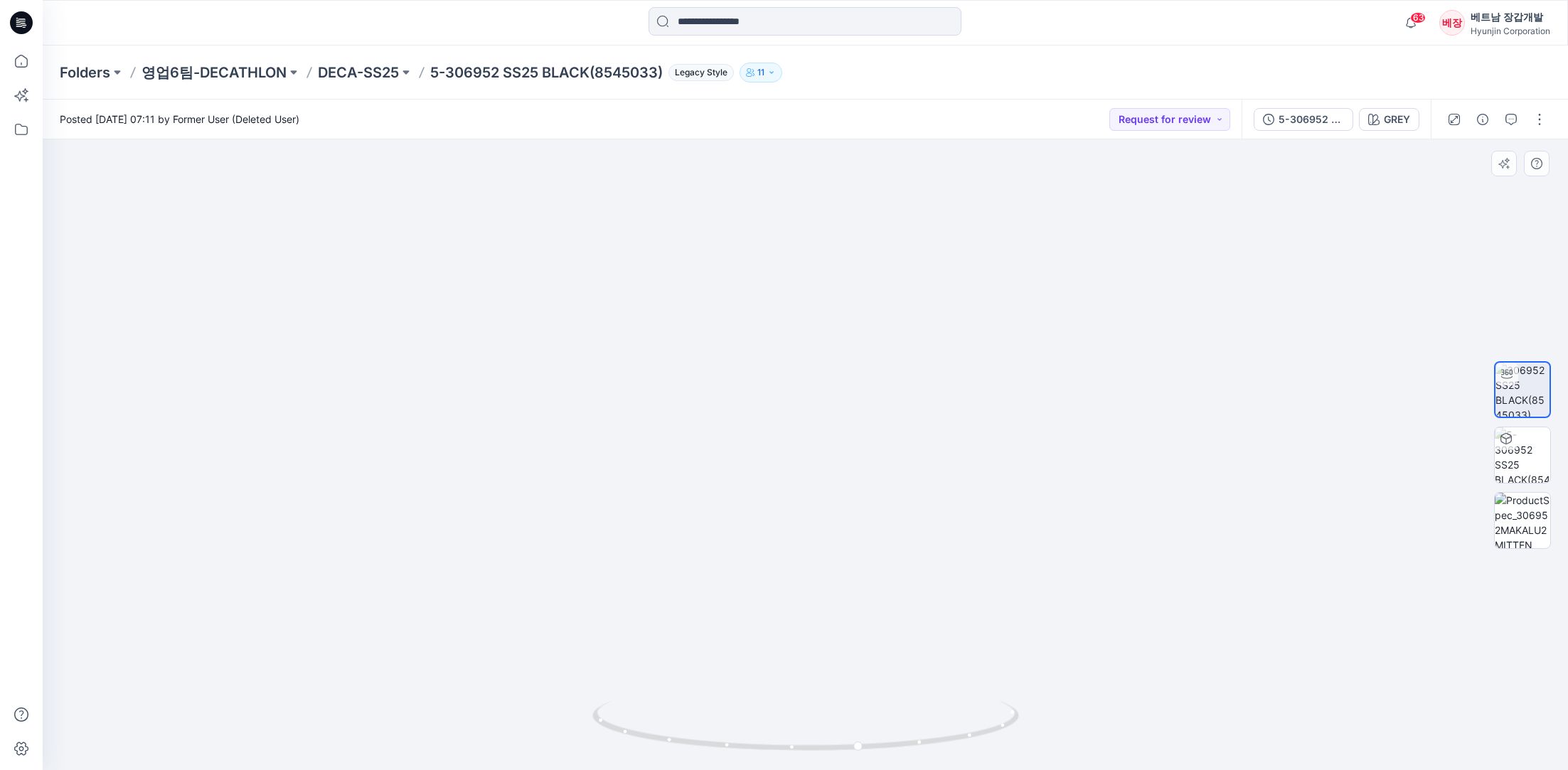
drag, startPoint x: 919, startPoint y: 528, endPoint x: 589, endPoint y: 527, distance: 330.0
click at [589, 527] on img at bounding box center [805, 113] width 1067 height 1316
drag, startPoint x: 855, startPoint y: 744, endPoint x: 339, endPoint y: 663, distance: 522.3
click at [339, 663] on div at bounding box center [805, 454] width 1525 height 631
drag, startPoint x: 907, startPoint y: 306, endPoint x: 928, endPoint y: 502, distance: 197.1
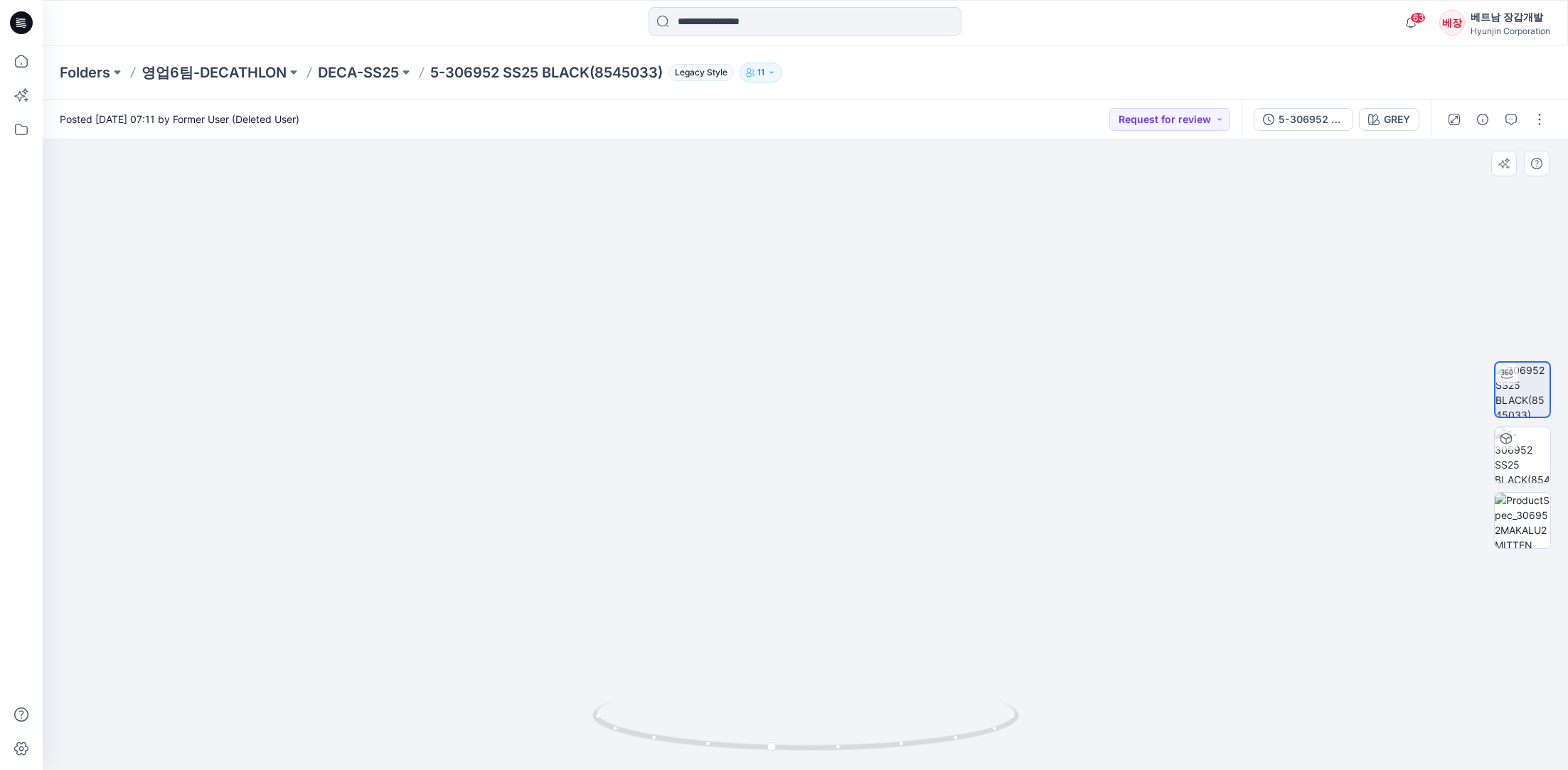
click at [919, 507] on img at bounding box center [805, 214] width 1067 height 1113
drag, startPoint x: 879, startPoint y: 410, endPoint x: 993, endPoint y: 562, distance: 190.0
click at [993, 562] on img at bounding box center [805, 289] width 1067 height 962
click at [1150, 545] on img at bounding box center [805, 289] width 1067 height 962
